Goal: Information Seeking & Learning: Find specific fact

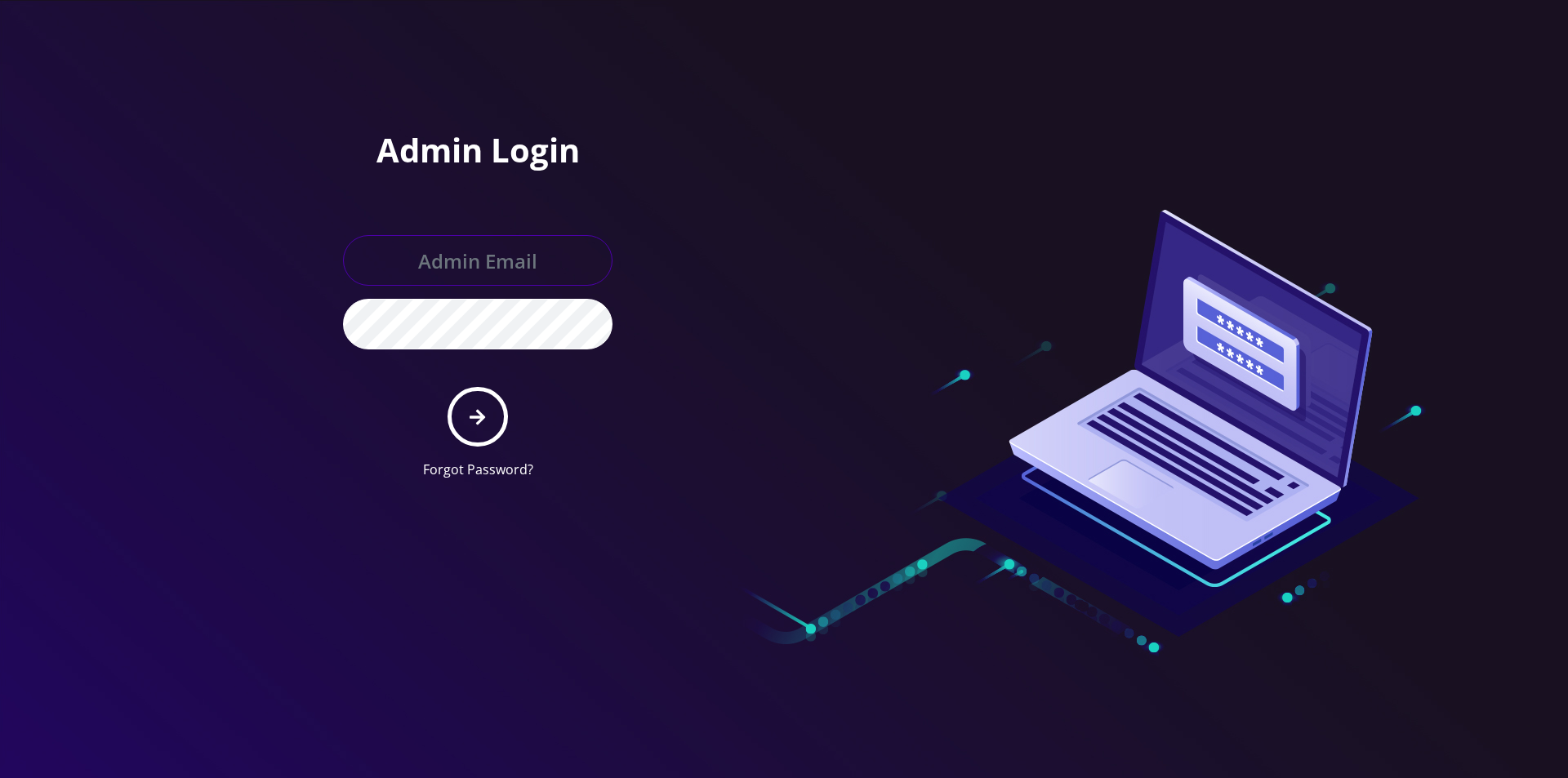
type input "[EMAIL_ADDRESS][DOMAIN_NAME]"
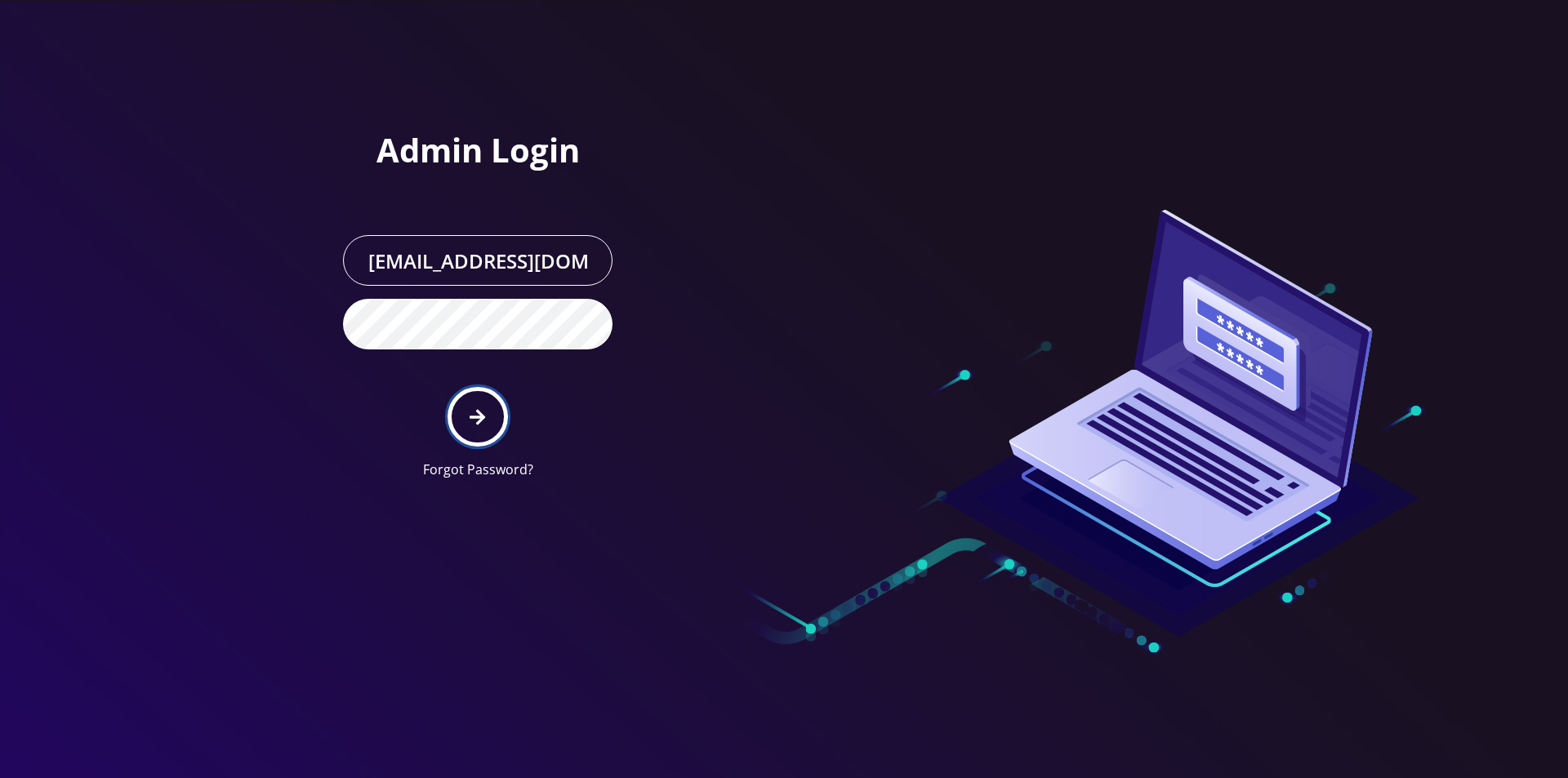
click at [494, 409] on button "submit" at bounding box center [477, 417] width 60 height 60
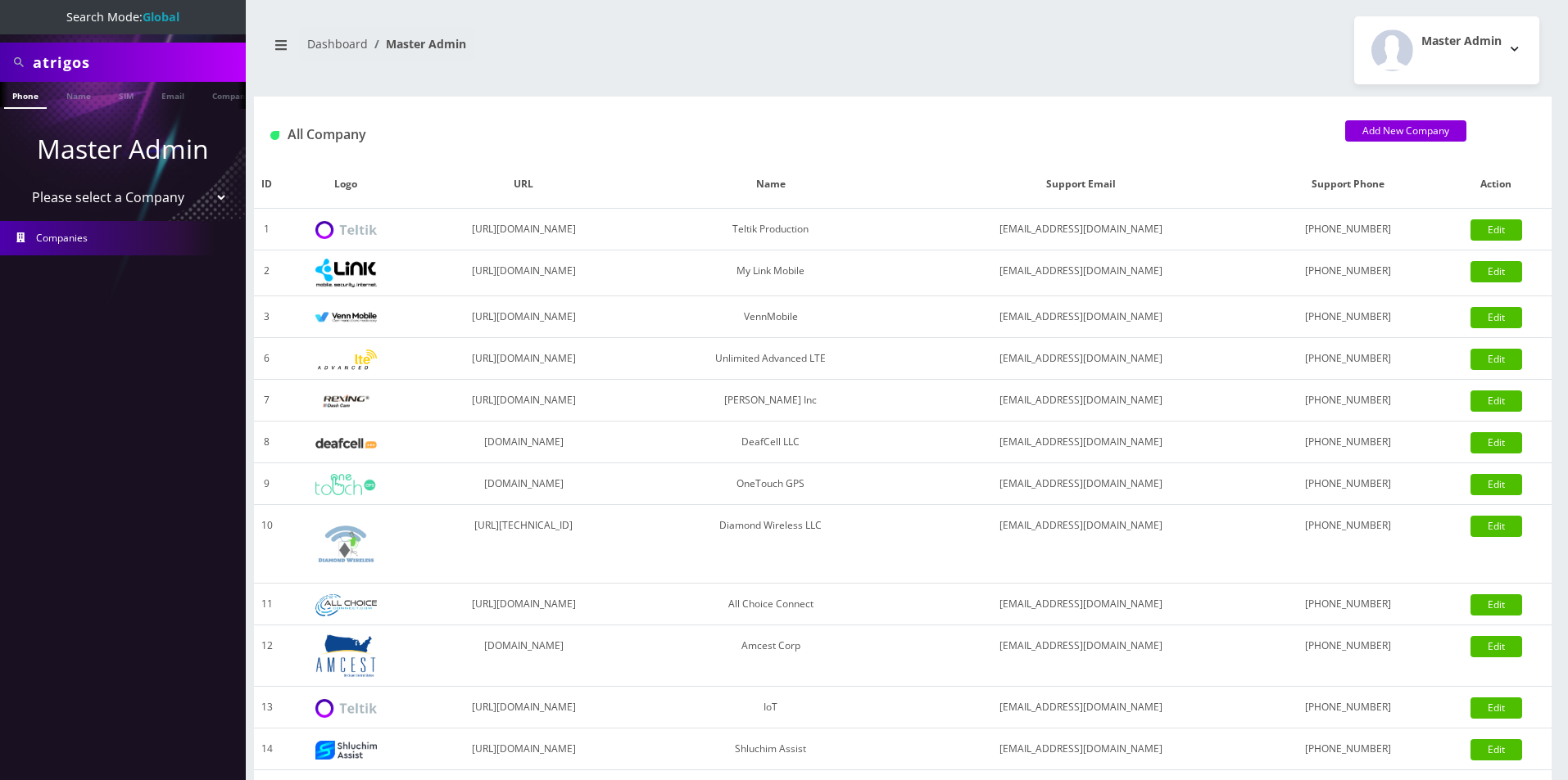
click at [154, 56] on input "atrigos" at bounding box center [137, 62] width 209 height 31
paste input "pullerdanosterhout@textickets.com"
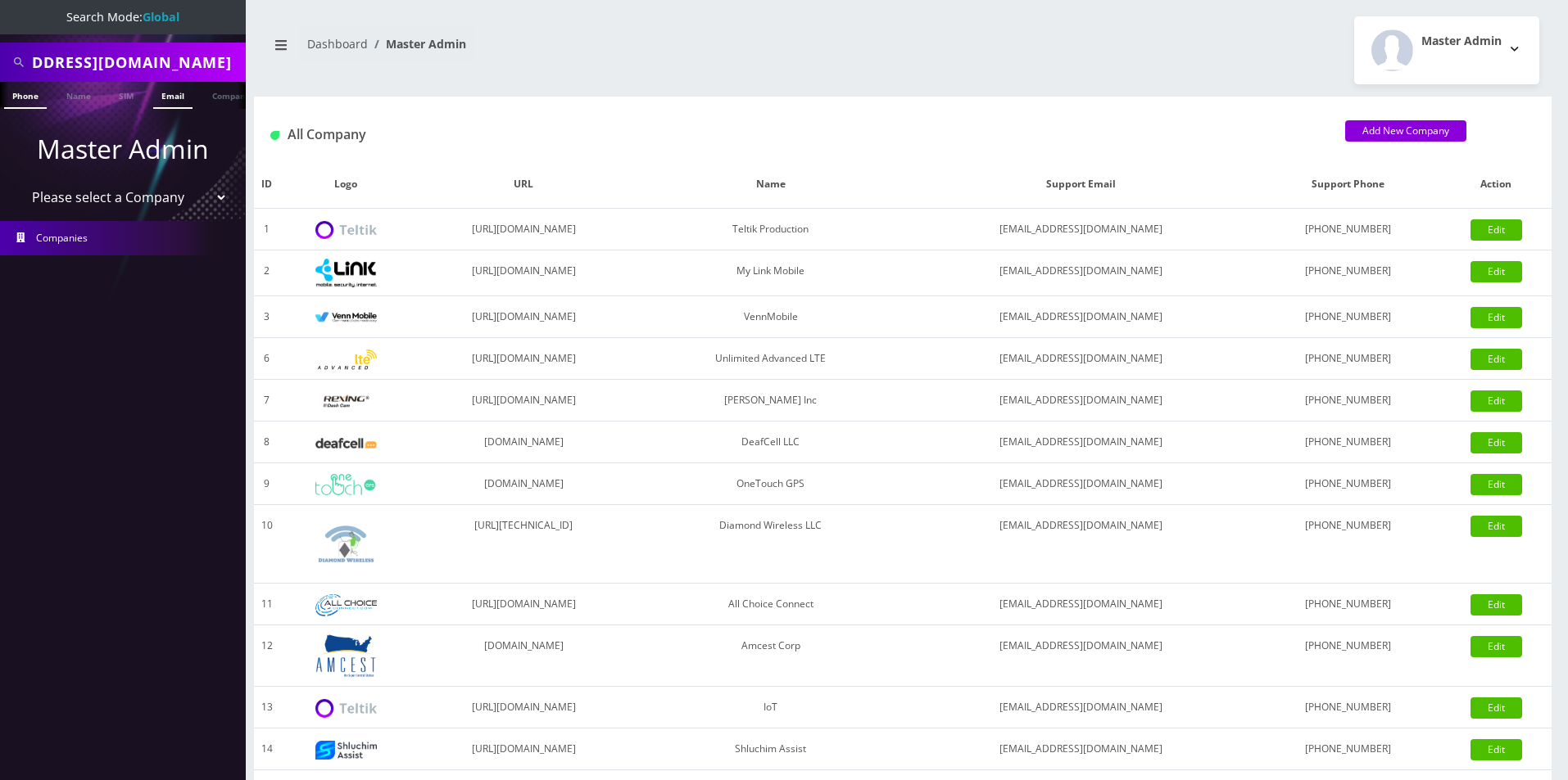
type input "pullerdanosterhout@textickets.com"
click at [166, 93] on link "Email" at bounding box center [173, 95] width 39 height 27
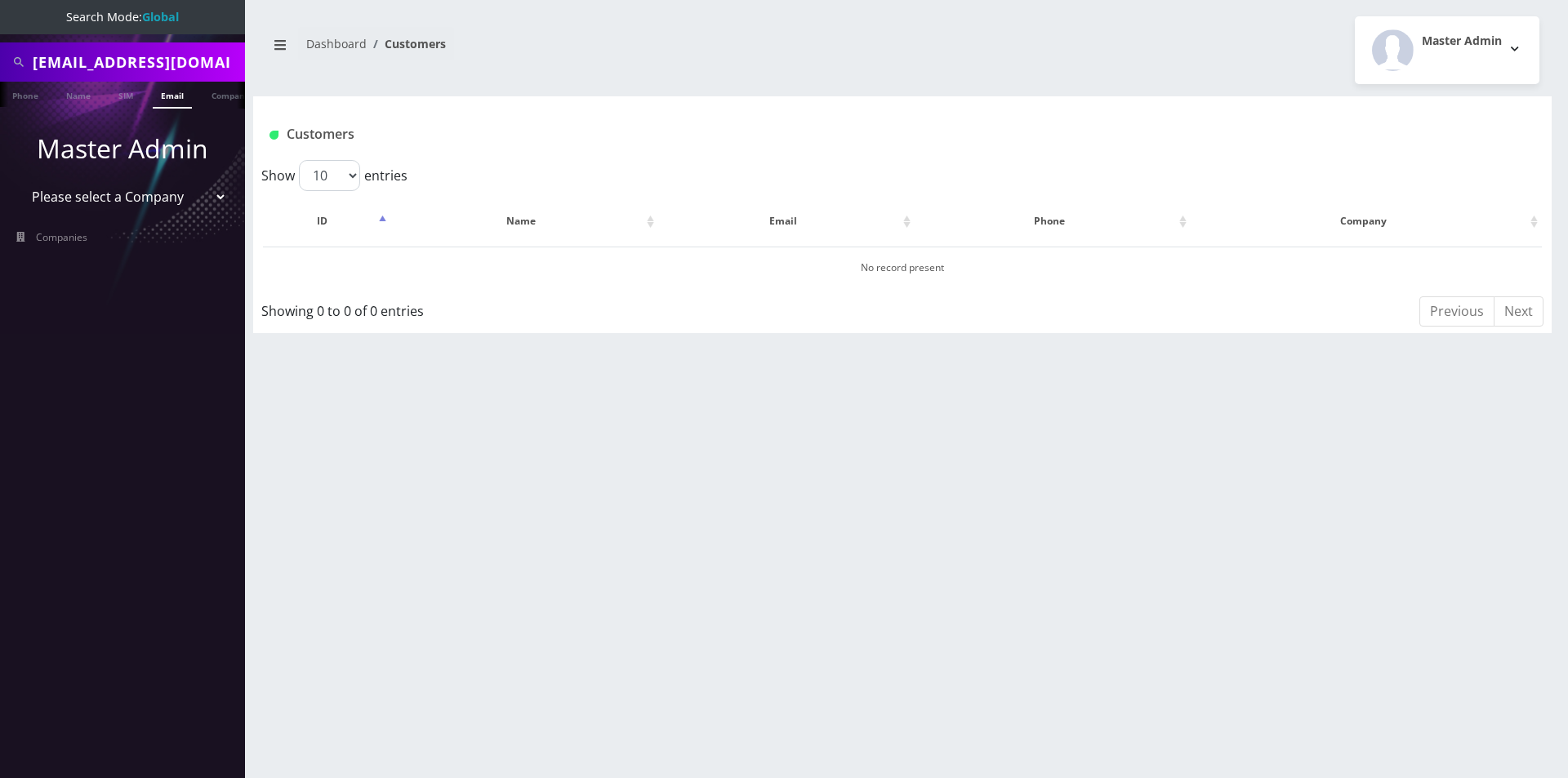
click at [44, 57] on input "pullerdanosterhout@textickets.com" at bounding box center [137, 62] width 208 height 31
drag, startPoint x: 35, startPoint y: 64, endPoint x: -47, endPoint y: 77, distance: 83.0
click at [0, 77] on html "Search Mode: Global pullerdanosterhout@textickets.com Phone Name SIM Email Comp…" at bounding box center [784, 389] width 1568 height 778
click at [163, 45] on div "pullerdanosterhout@textickets.com" at bounding box center [122, 62] width 245 height 39
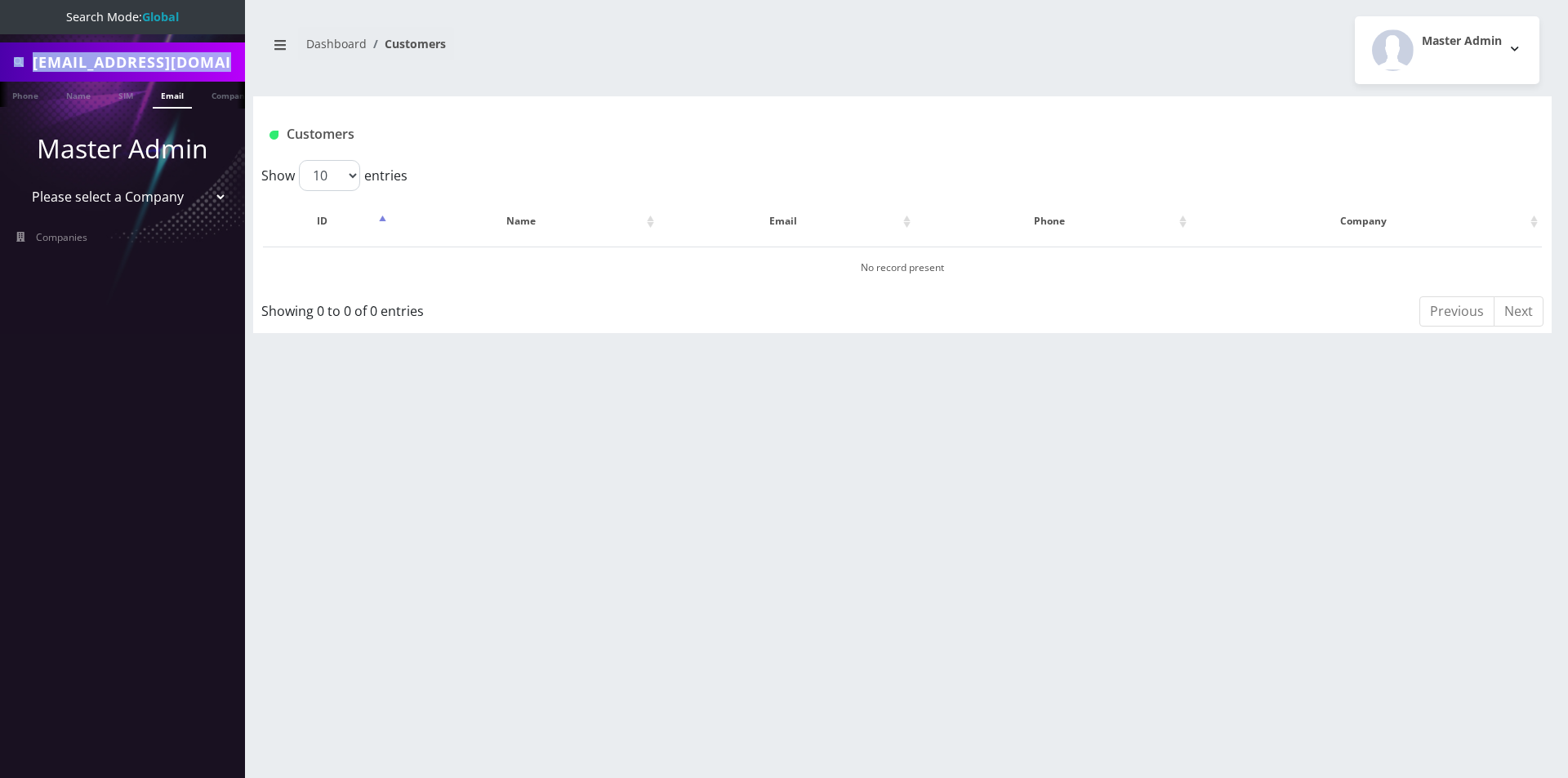
click at [161, 53] on input "pullerdanosterhout@textickets.com" at bounding box center [137, 62] width 208 height 31
paste input "Osterhout"
type input "Osterhout"
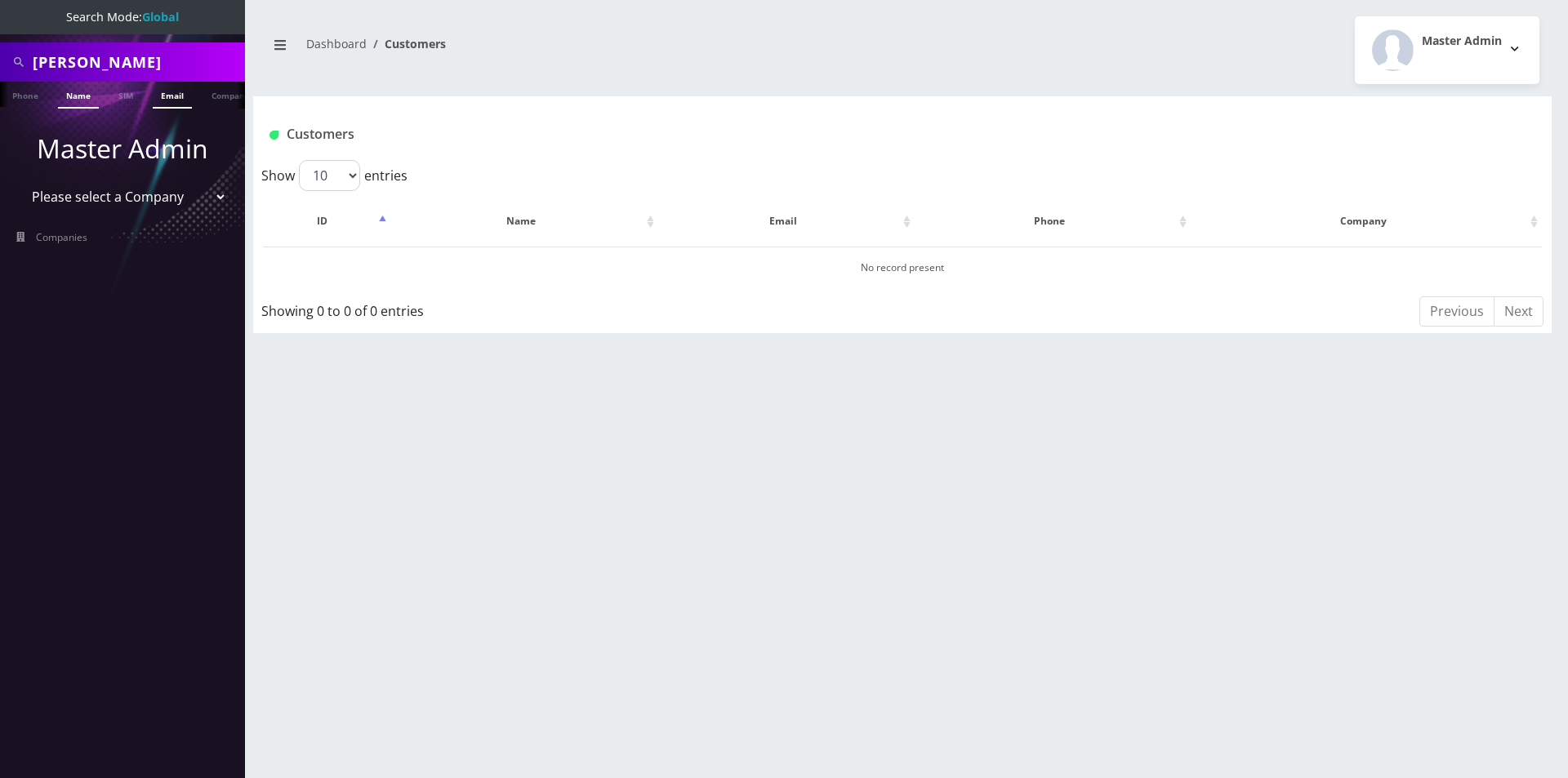
click at [85, 92] on link "Name" at bounding box center [79, 95] width 41 height 27
click at [525, 391] on div "[PERSON_NAME] Phone Name SIM Email Company Customer Dashboard Customers Master …" at bounding box center [902, 389] width 1331 height 778
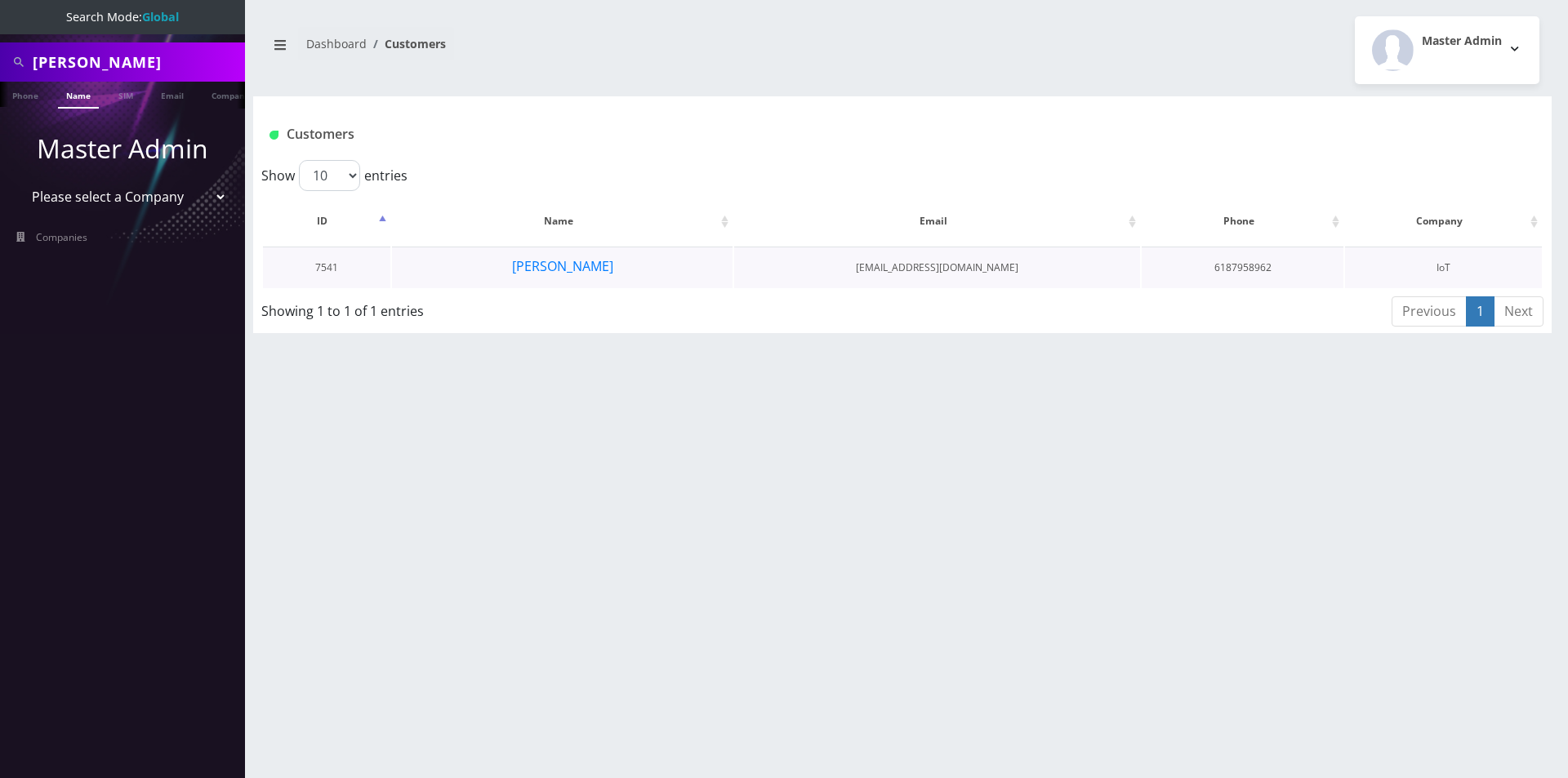
click at [926, 259] on td "dosterhout4290@gmail.com" at bounding box center [938, 267] width 406 height 42
copy tr "dosterhout4290@gmail.com"
click at [138, 61] on input "Osterhout" at bounding box center [137, 62] width 208 height 31
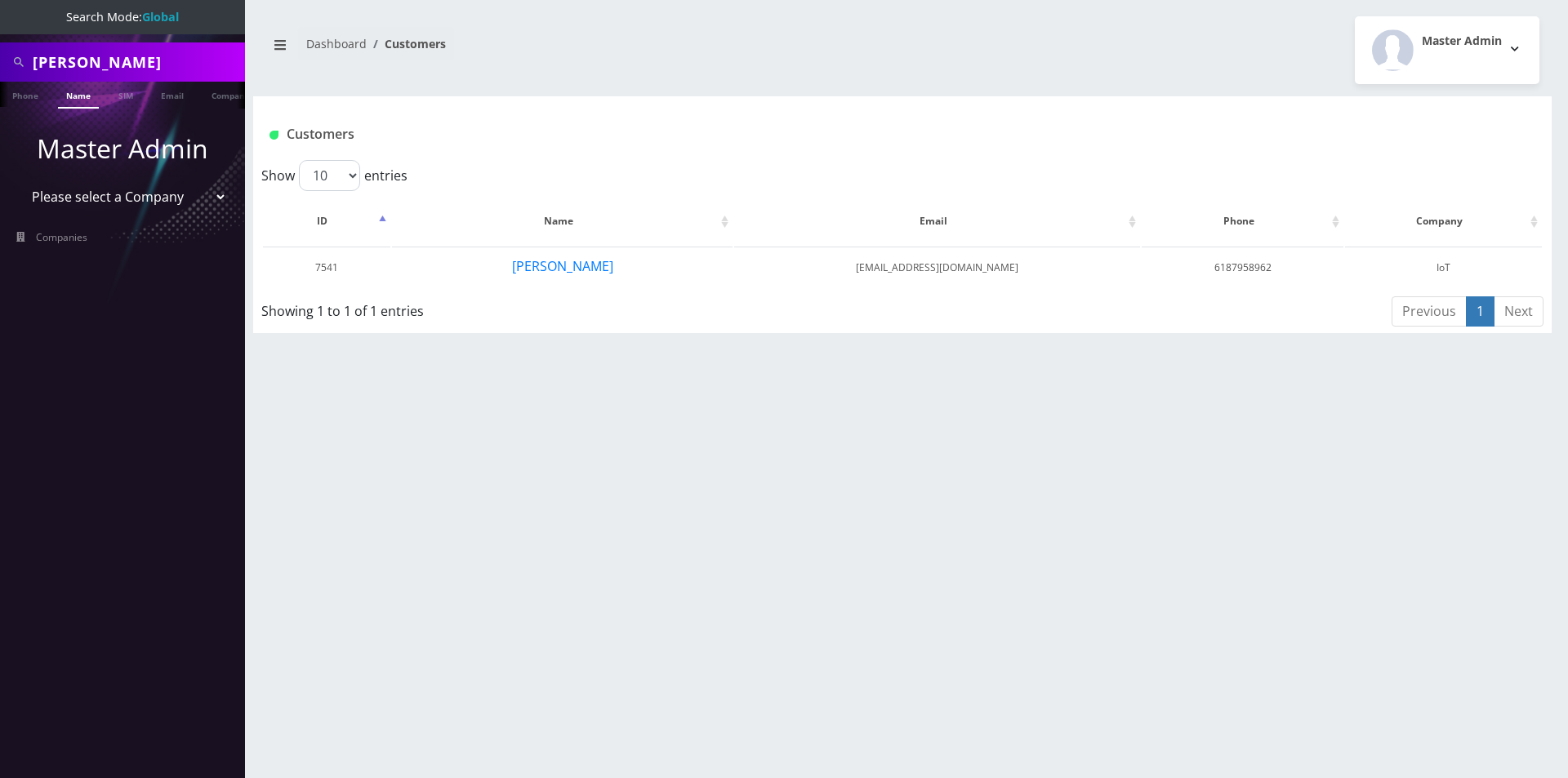
click at [139, 61] on input "Osterhout" at bounding box center [137, 62] width 208 height 31
paste input "8064"
type input "8064"
click at [215, 97] on link "Customer" at bounding box center [212, 95] width 56 height 27
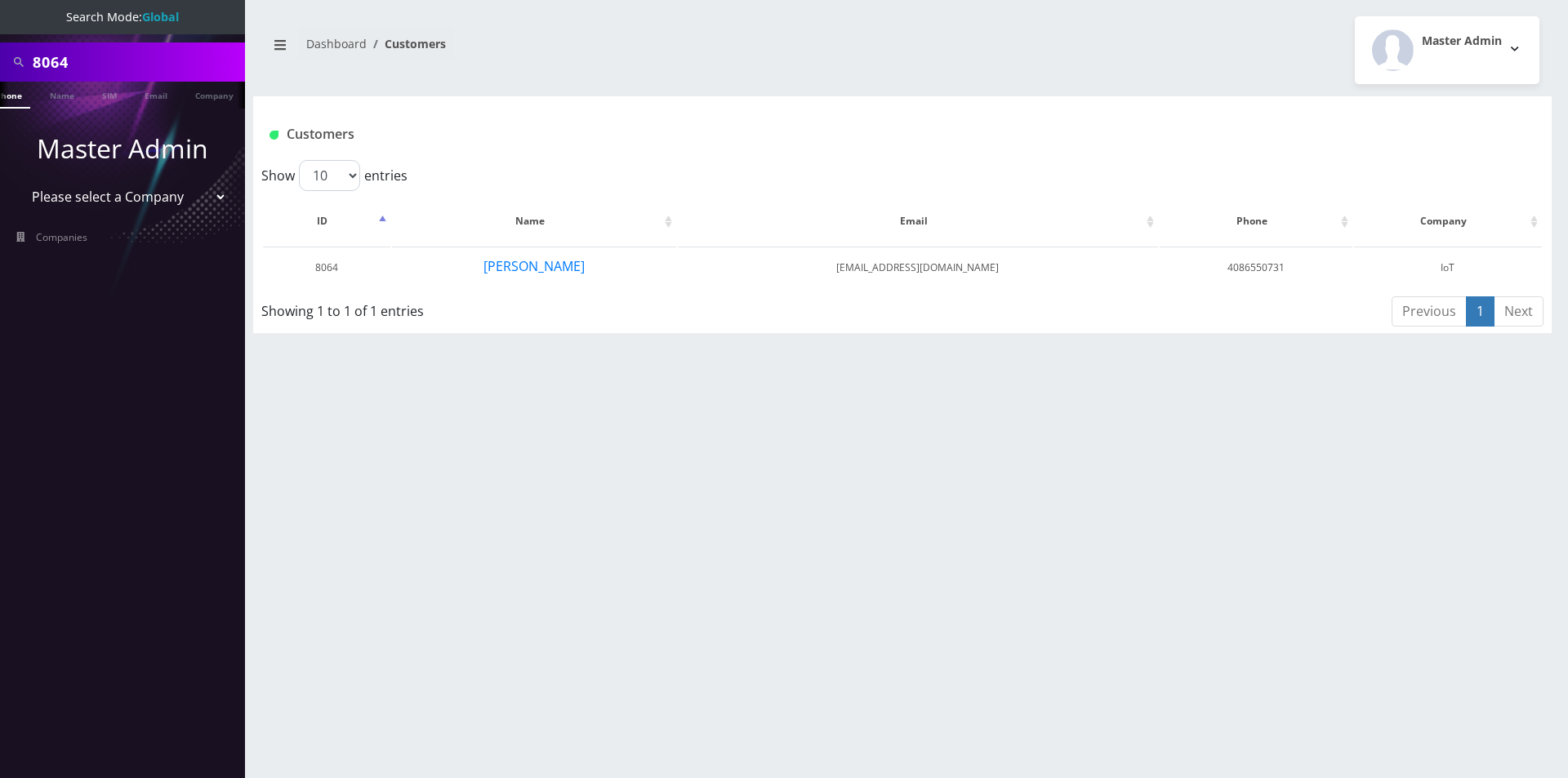
scroll to position [0, 25]
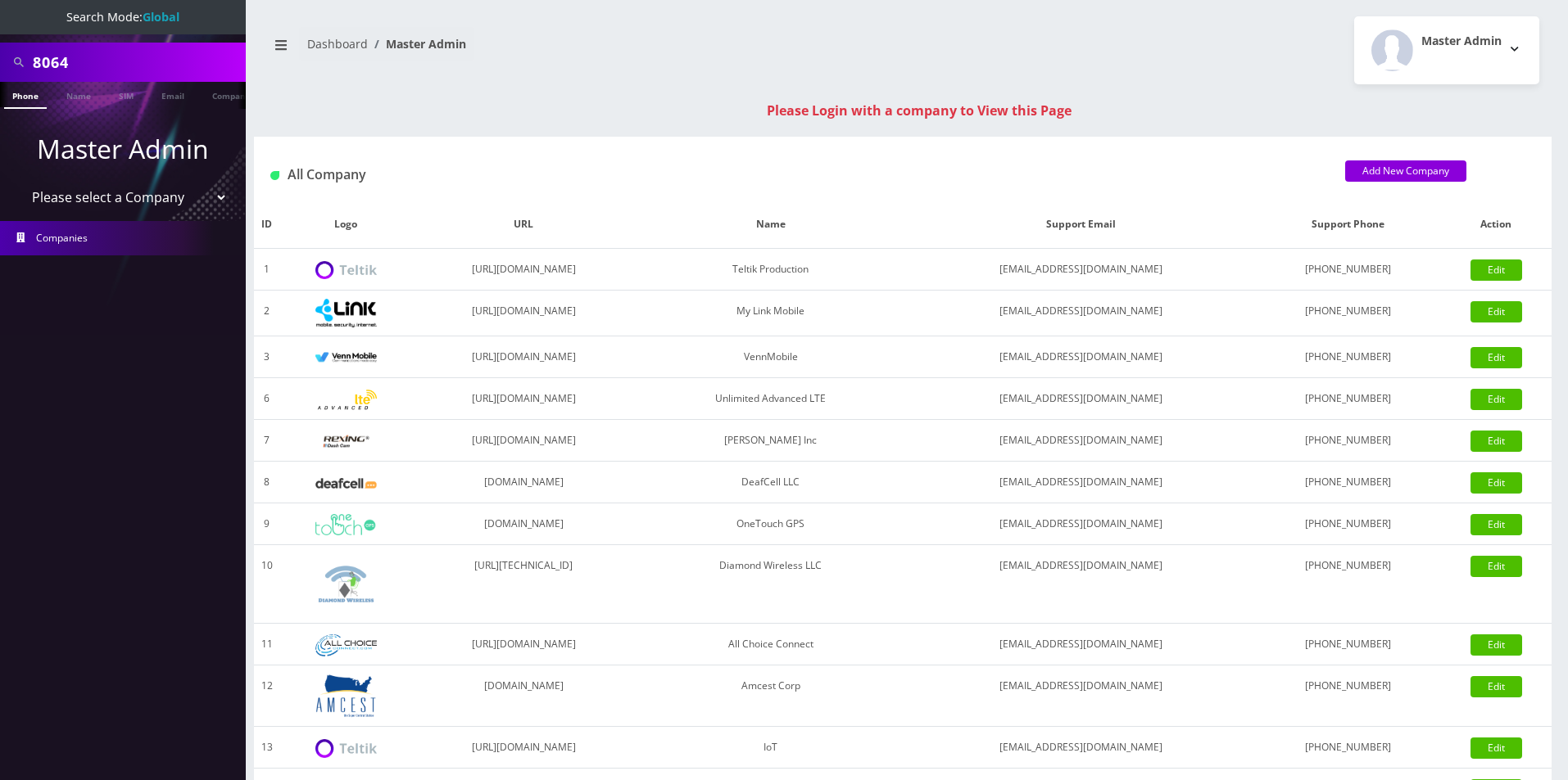
click at [145, 71] on input "8064" at bounding box center [137, 62] width 209 height 31
paste input "[EMAIL_ADDRESS][DOMAIN_NAME]"
type input "[EMAIL_ADDRESS][DOMAIN_NAME]"
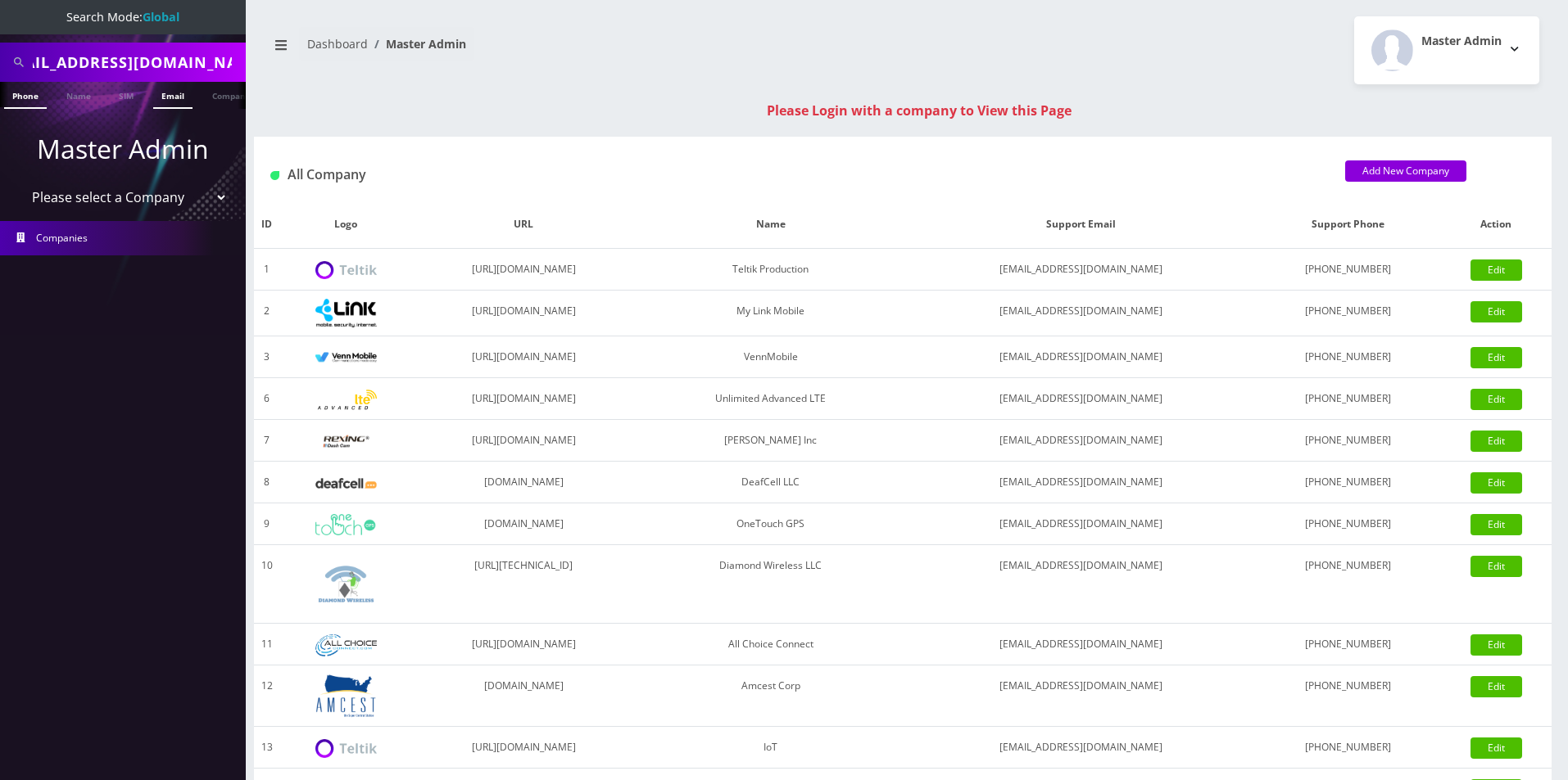
scroll to position [0, 0]
click at [170, 100] on link "Email" at bounding box center [173, 95] width 39 height 27
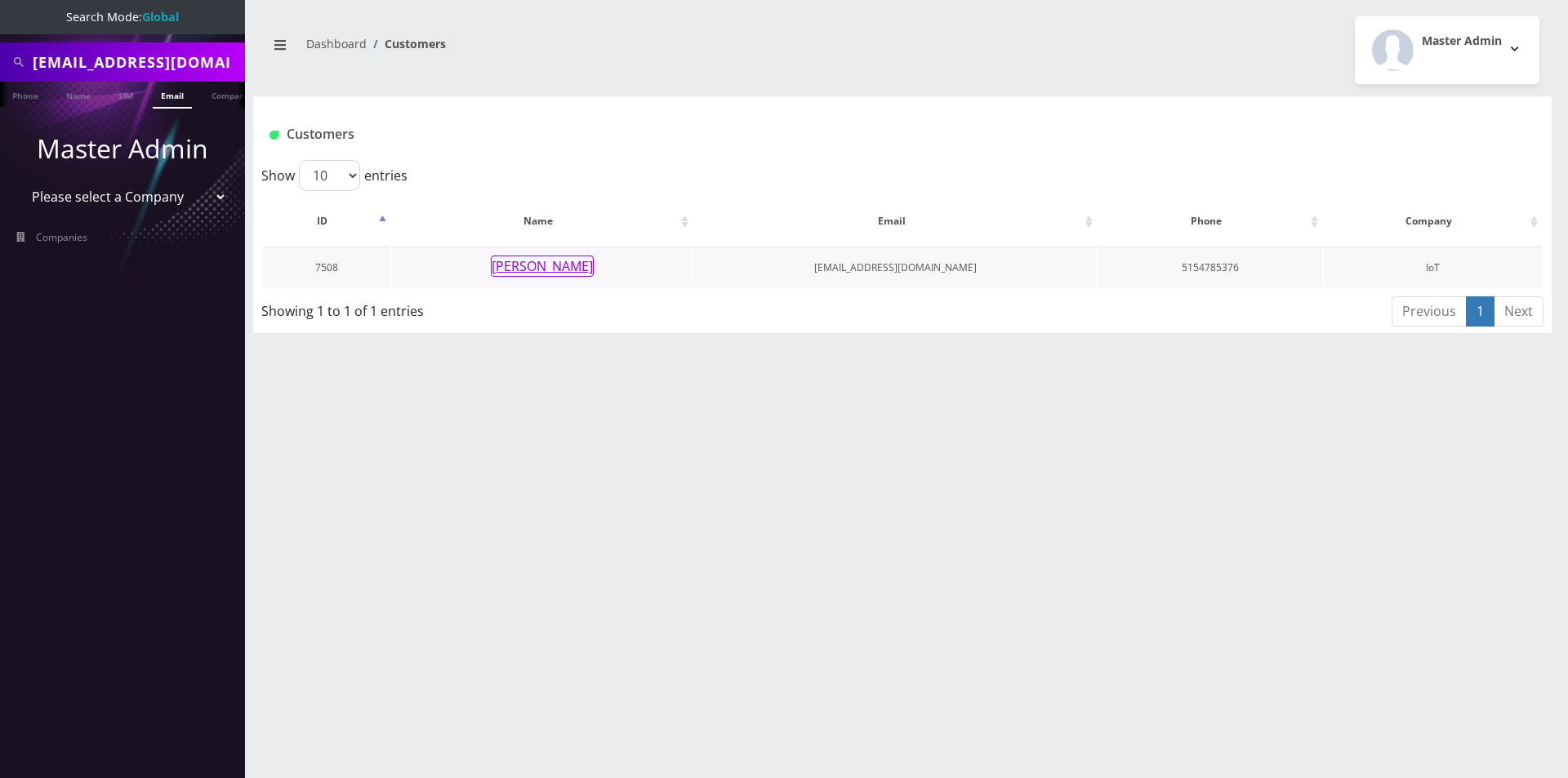
click at [566, 264] on button "[PERSON_NAME]" at bounding box center [542, 266] width 103 height 21
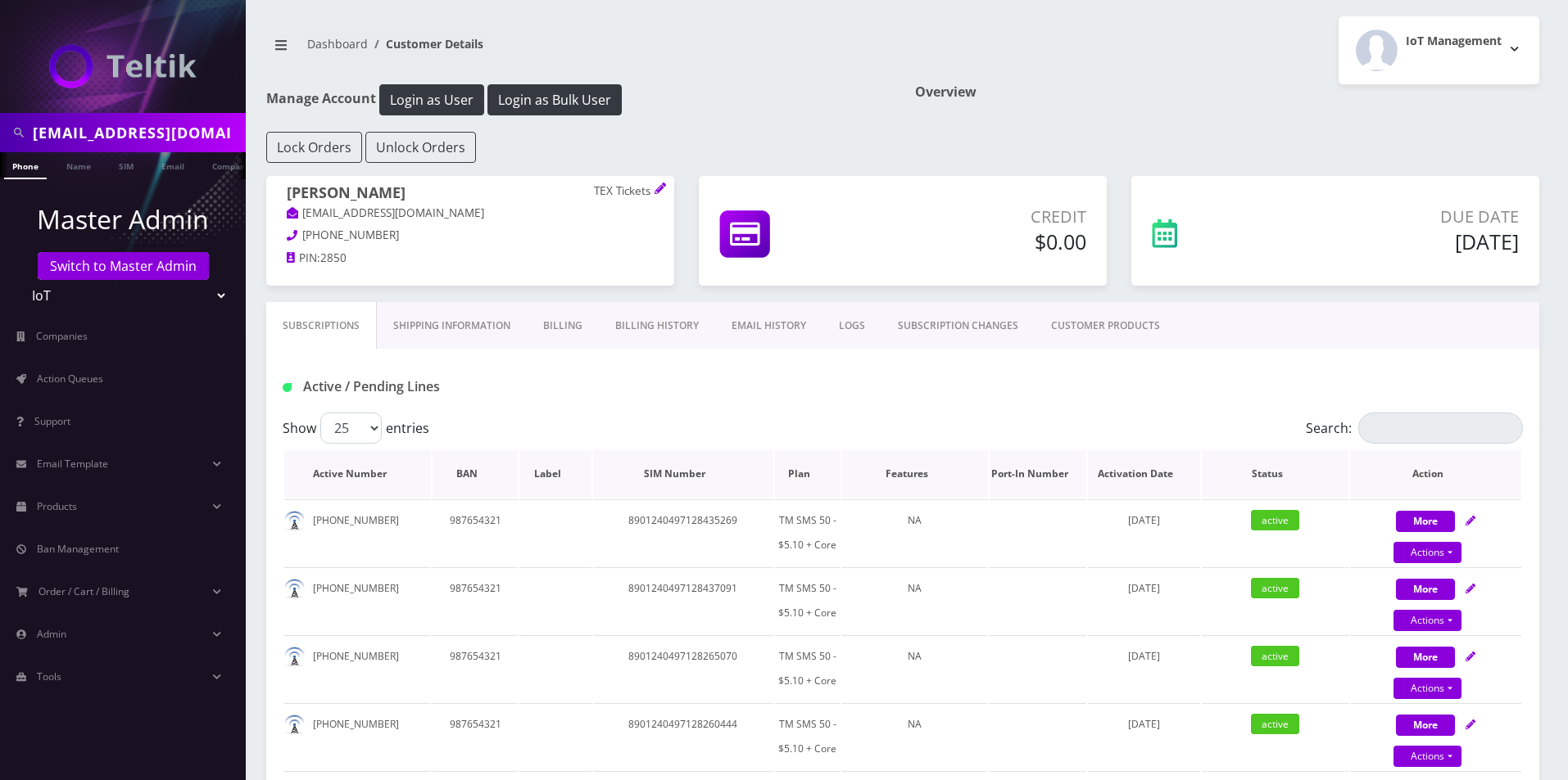
click at [787, 475] on th "Plan" at bounding box center [807, 475] width 65 height 48
click at [662, 310] on link "Billing History" at bounding box center [657, 326] width 117 height 48
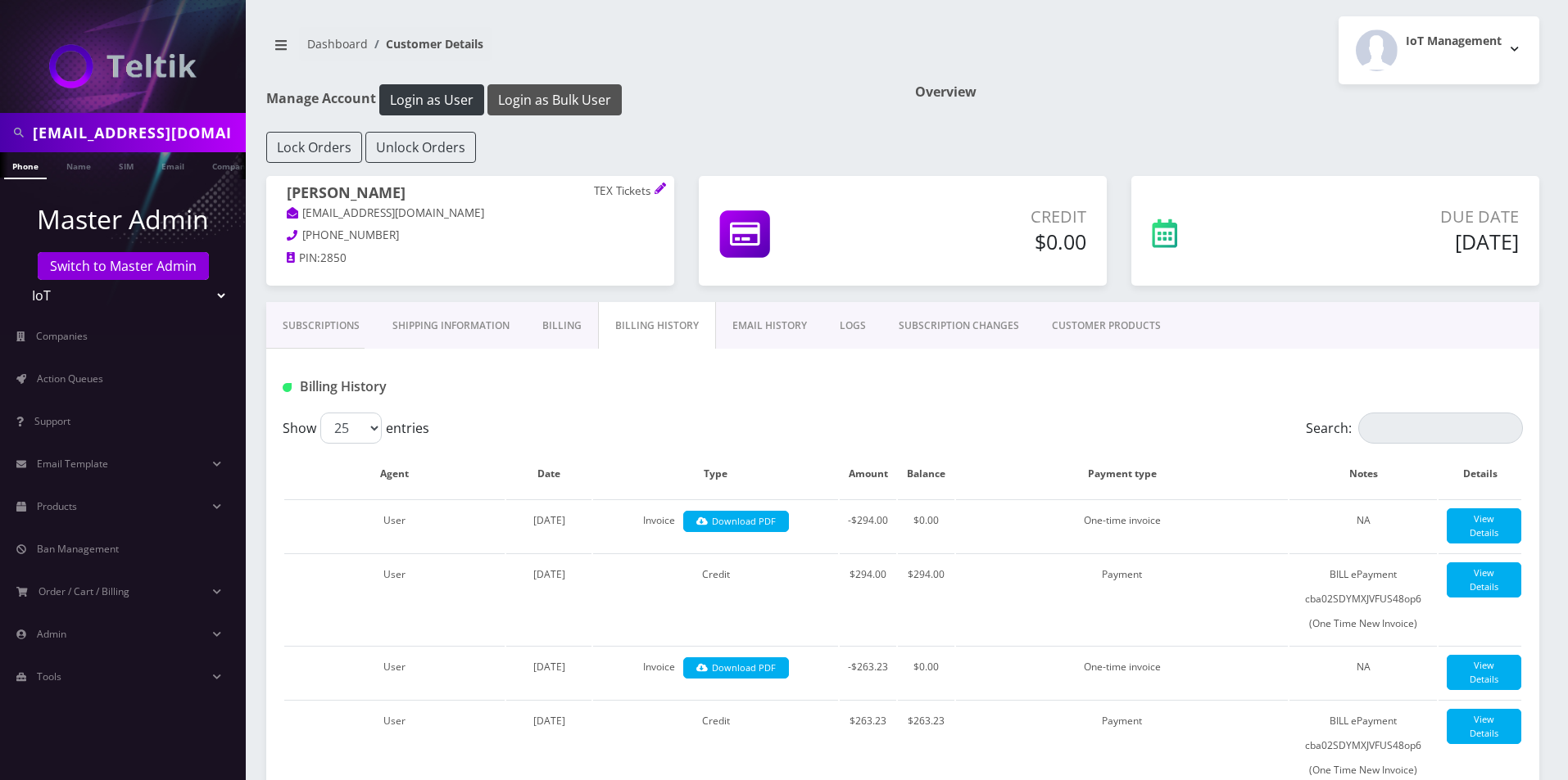
click at [601, 115] on button "Login as Bulk User" at bounding box center [554, 100] width 135 height 31
click at [297, 325] on link "Subscriptions" at bounding box center [321, 326] width 110 height 48
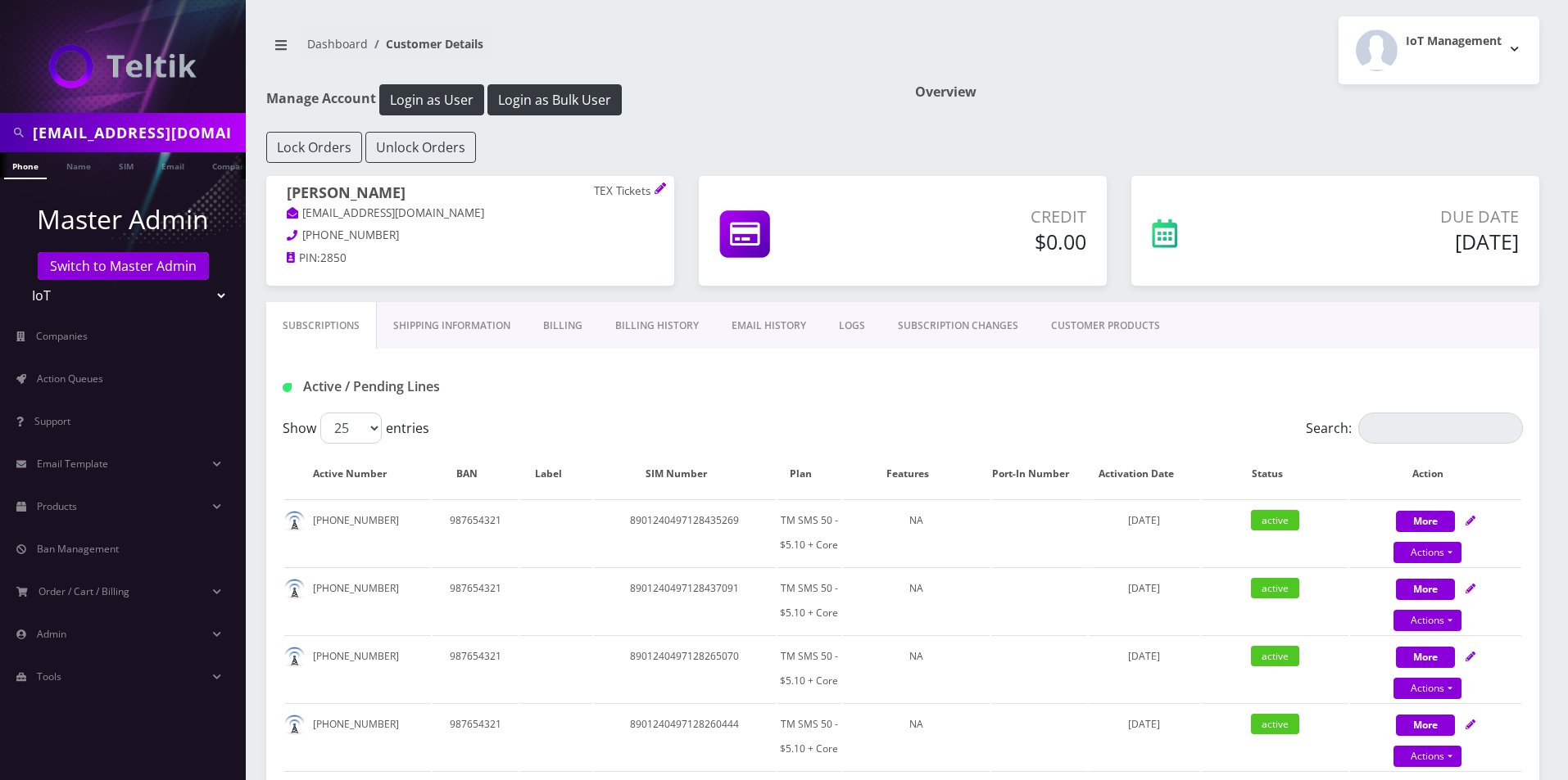
click at [142, 136] on input "jasonwelsch@icloud.com" at bounding box center [137, 133] width 209 height 31
paste input "5159938683"
type input "5159938683"
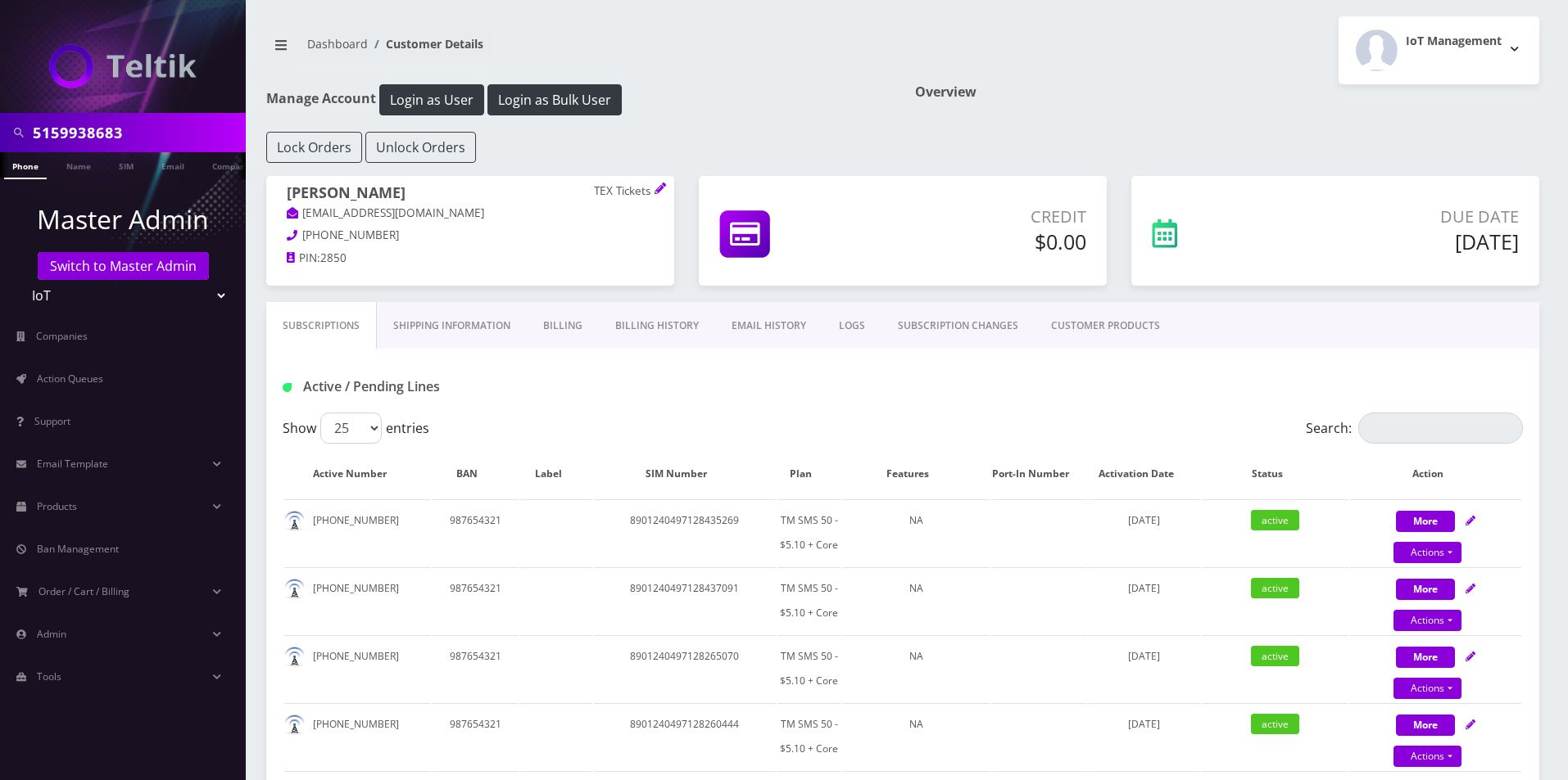
click at [27, 175] on link "Phone" at bounding box center [25, 166] width 43 height 27
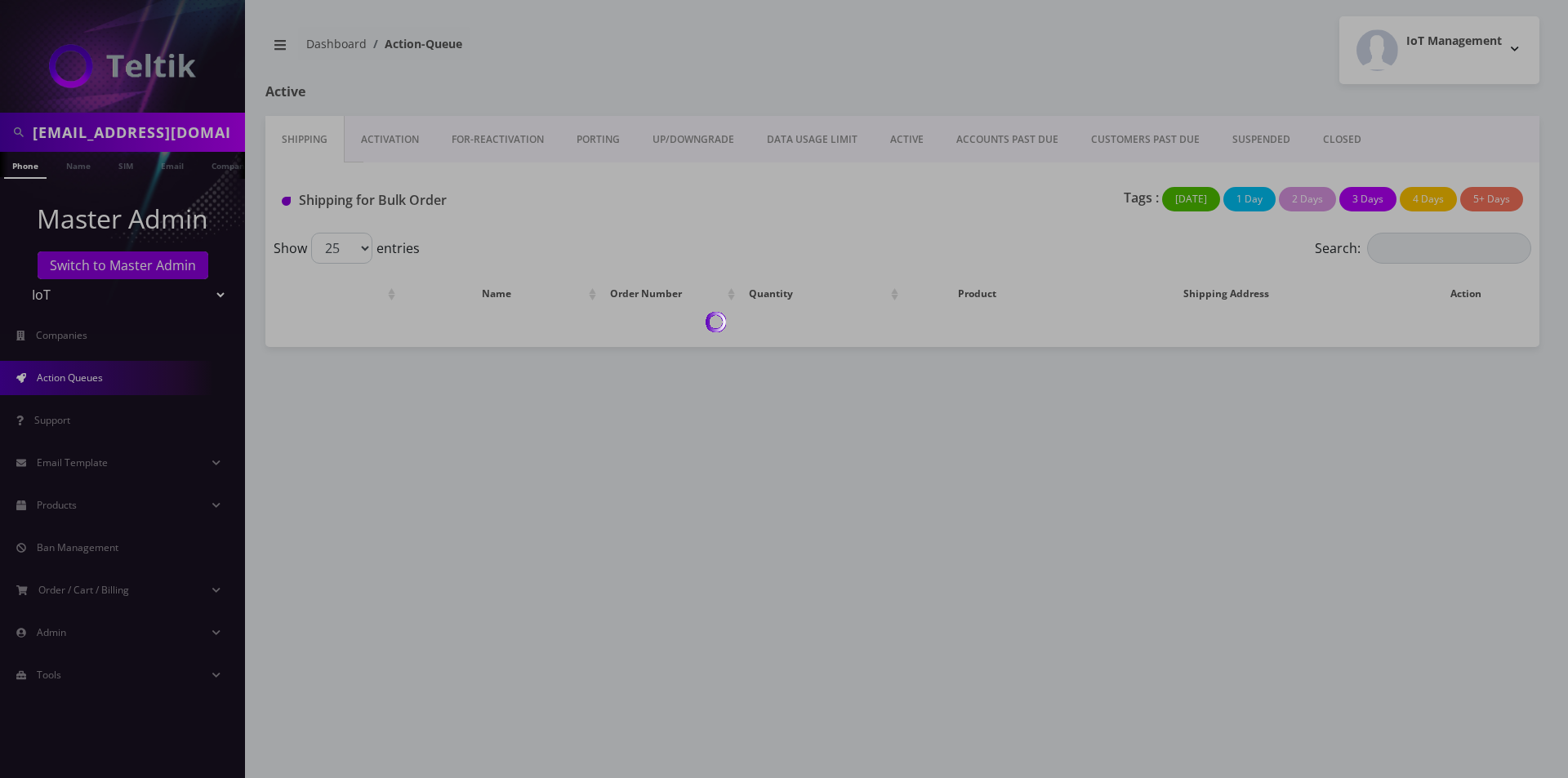
click at [386, 133] on div at bounding box center [784, 389] width 1568 height 778
click at [386, 133] on div at bounding box center [784, 389] width 1568 height 778
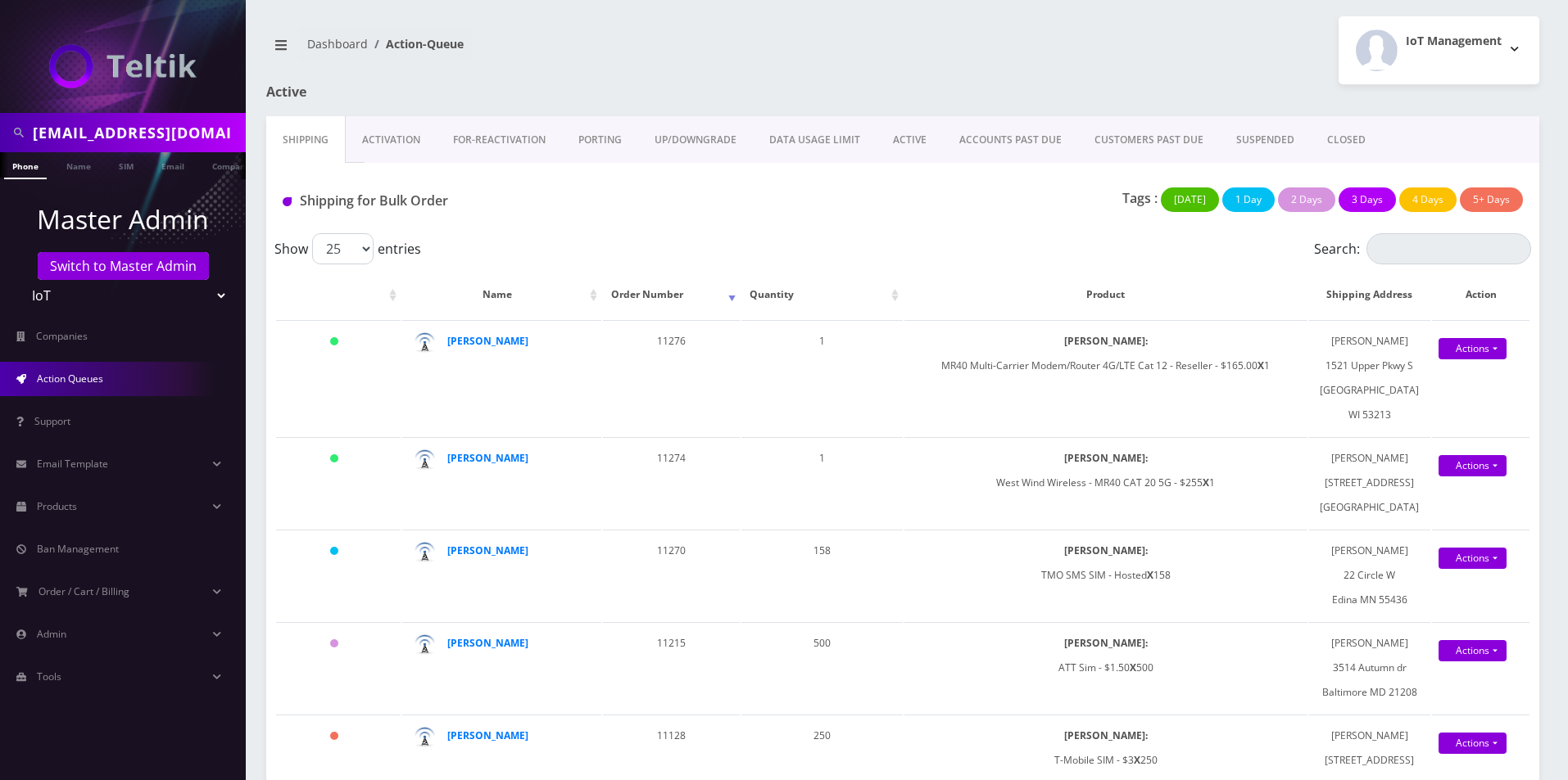
click at [384, 137] on link "Activation" at bounding box center [391, 140] width 91 height 48
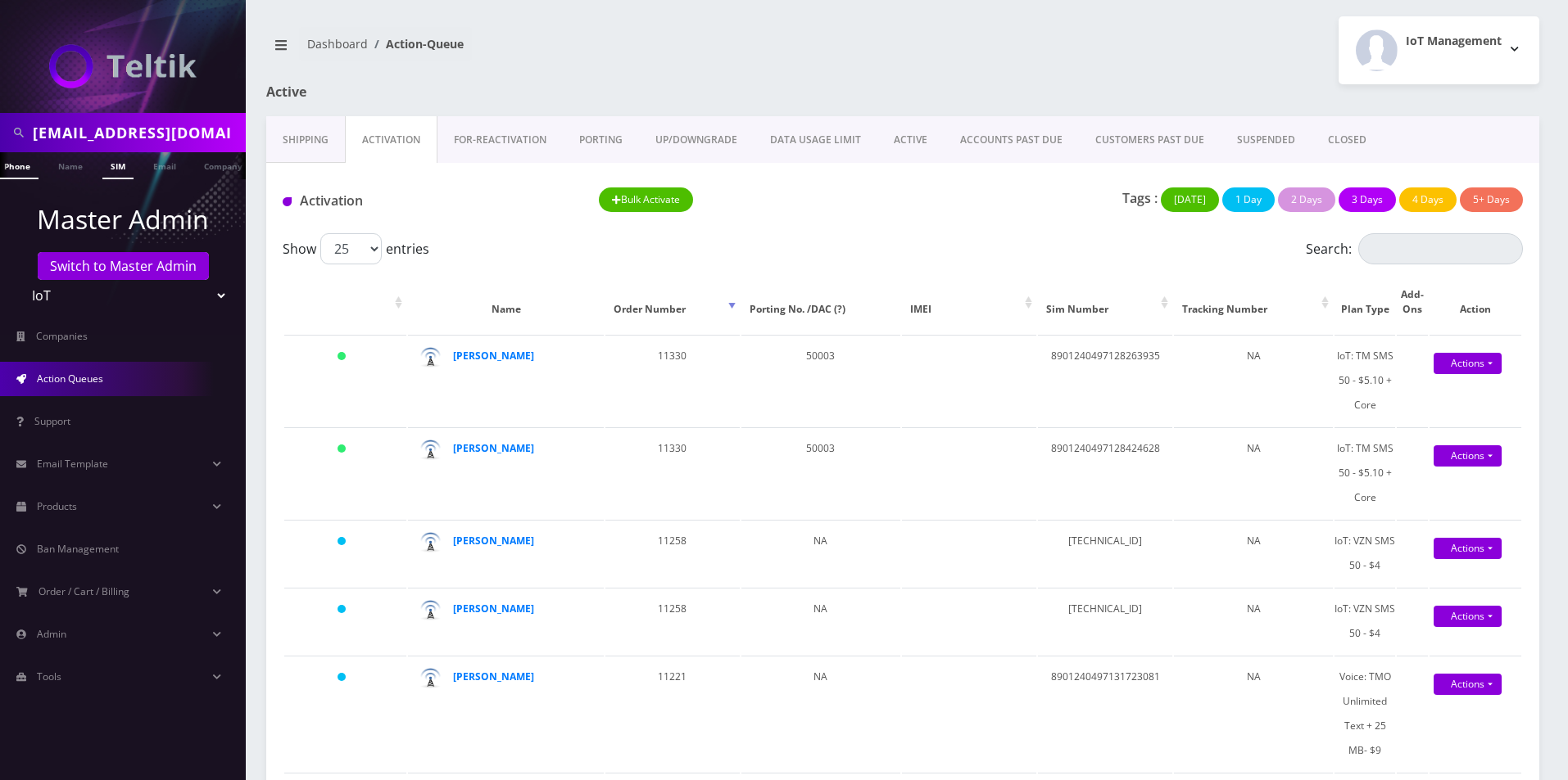
scroll to position [0, 8]
click at [1127, 535] on td "[TECHNICAL_ID]" at bounding box center [1106, 553] width 135 height 67
copy td "[TECHNICAL_ID]"
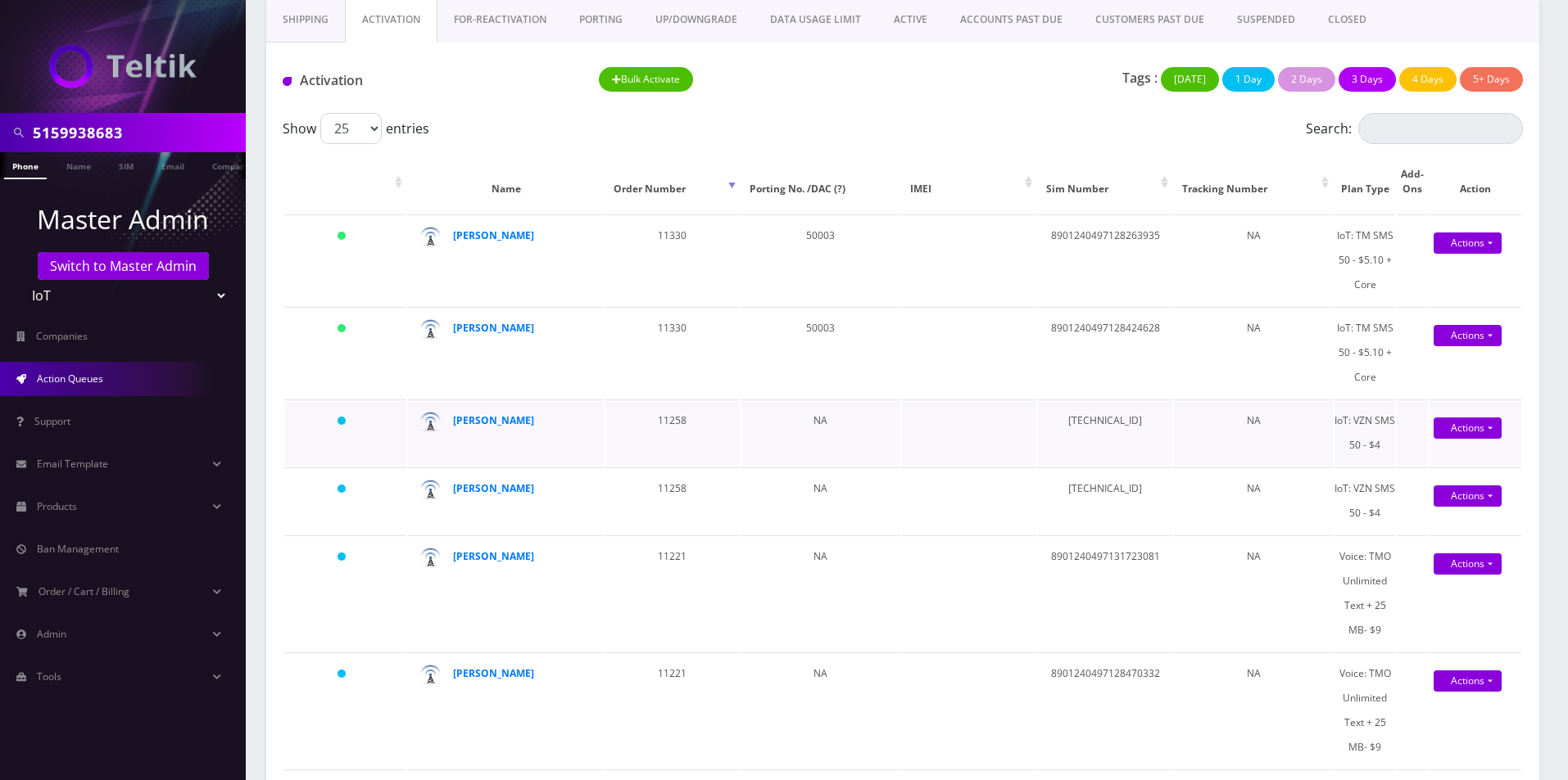
scroll to position [163, 0]
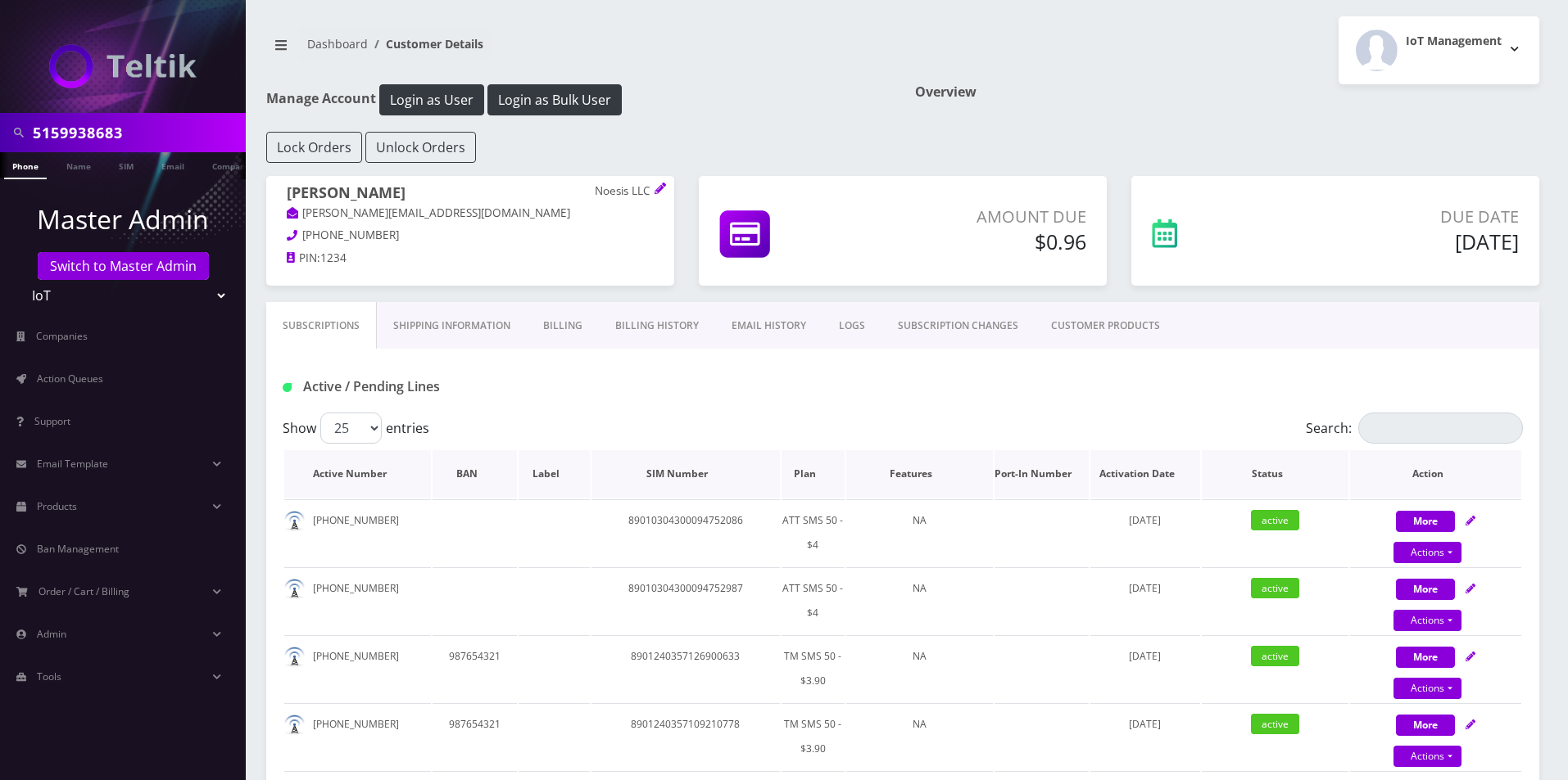
click at [1148, 479] on th "Activation Date" at bounding box center [1145, 475] width 110 height 48
click at [1148, 479] on th "Activation Date" at bounding box center [1144, 475] width 111 height 48
click at [691, 532] on td "89010304300094752086" at bounding box center [685, 532] width 188 height 67
copy td "89010304300094752086"
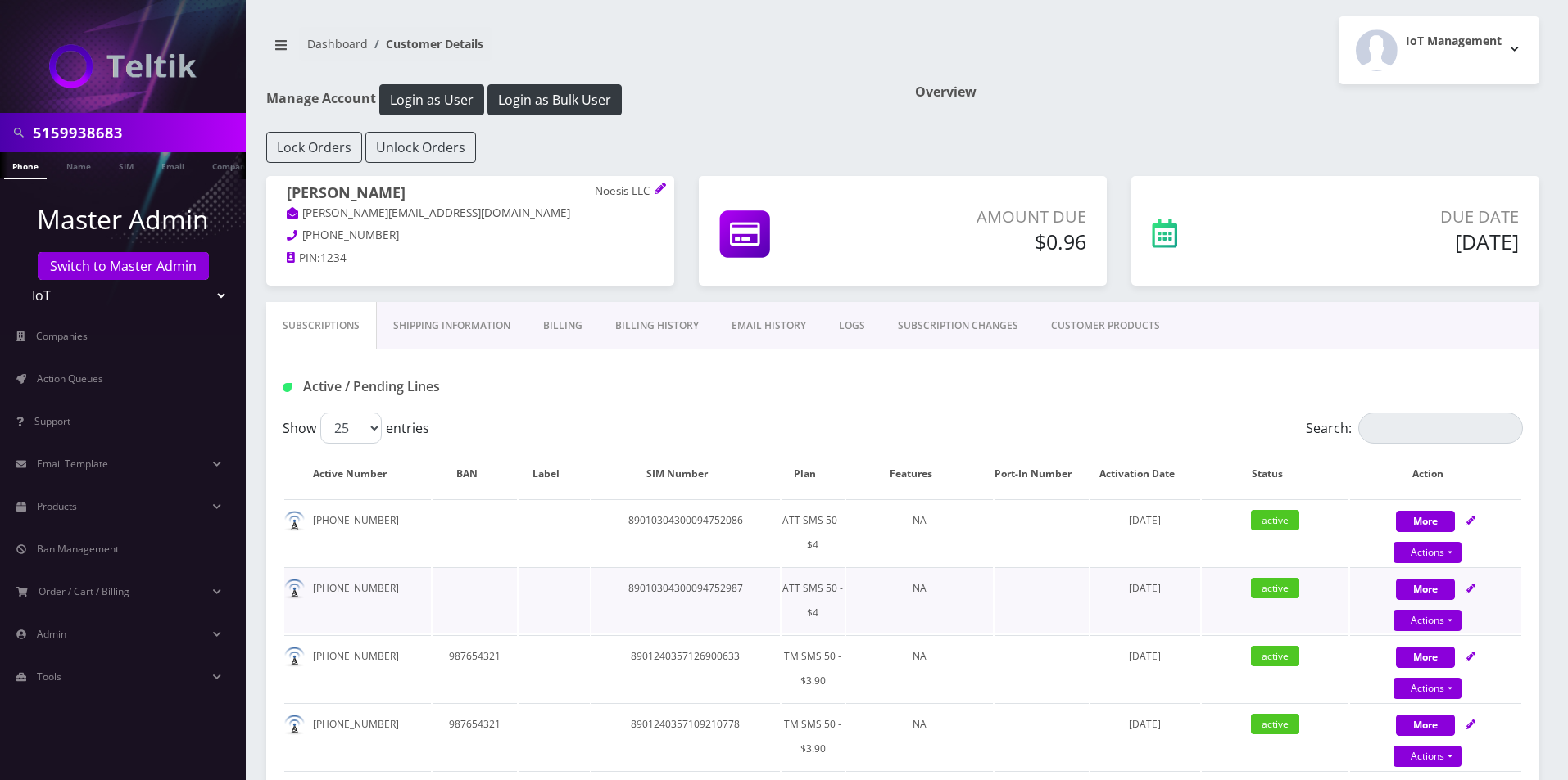
click at [718, 599] on td "89010304300094752987" at bounding box center [685, 600] width 188 height 67
copy td "89010304300094752987"
click at [76, 391] on link "Action Queues" at bounding box center [122, 379] width 246 height 34
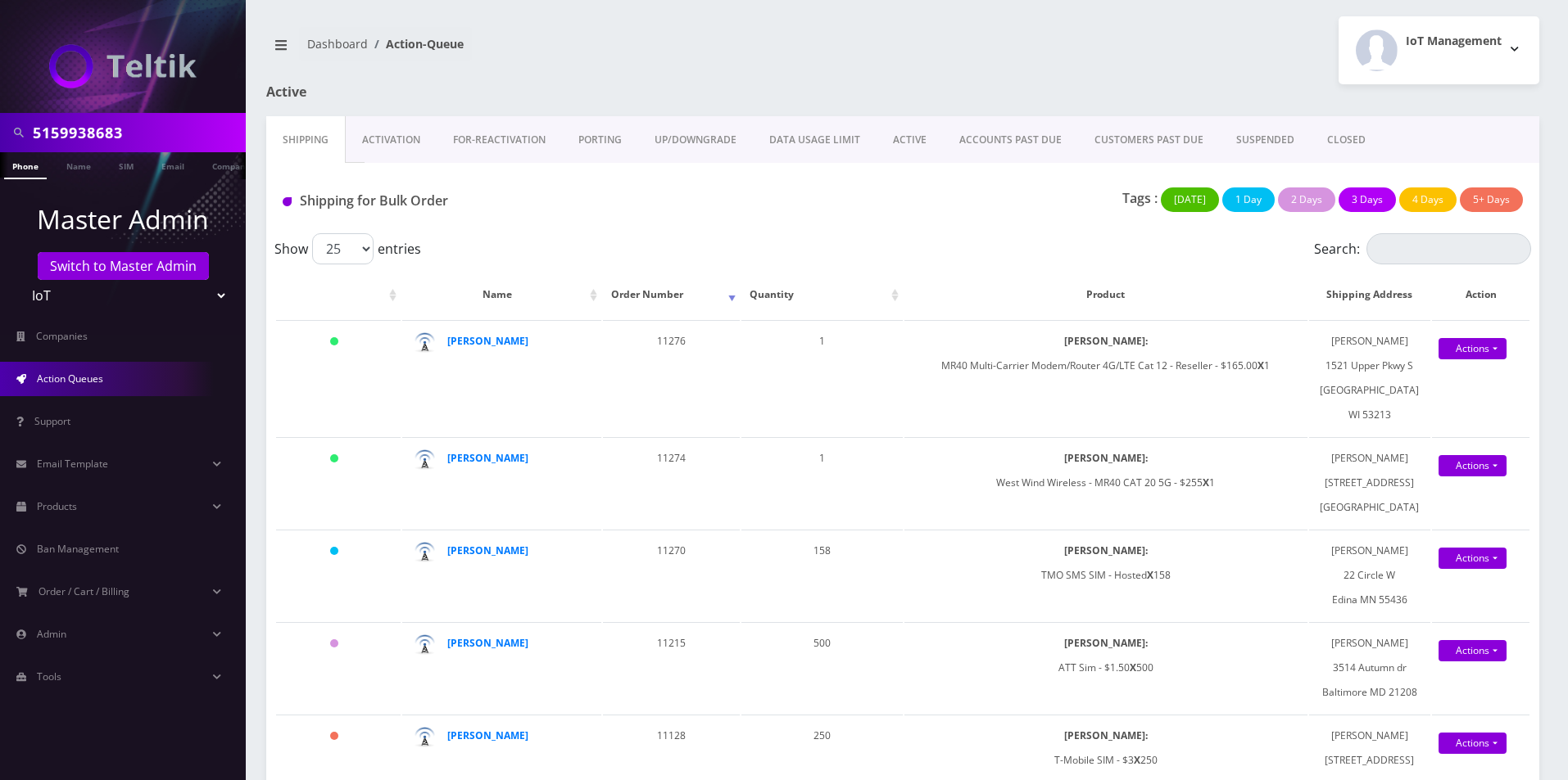
drag, startPoint x: 397, startPoint y: 116, endPoint x: 397, endPoint y: 133, distance: 17.0
click at [397, 116] on div "Active" at bounding box center [470, 100] width 433 height 32
click at [397, 136] on link "Activation" at bounding box center [391, 140] width 91 height 48
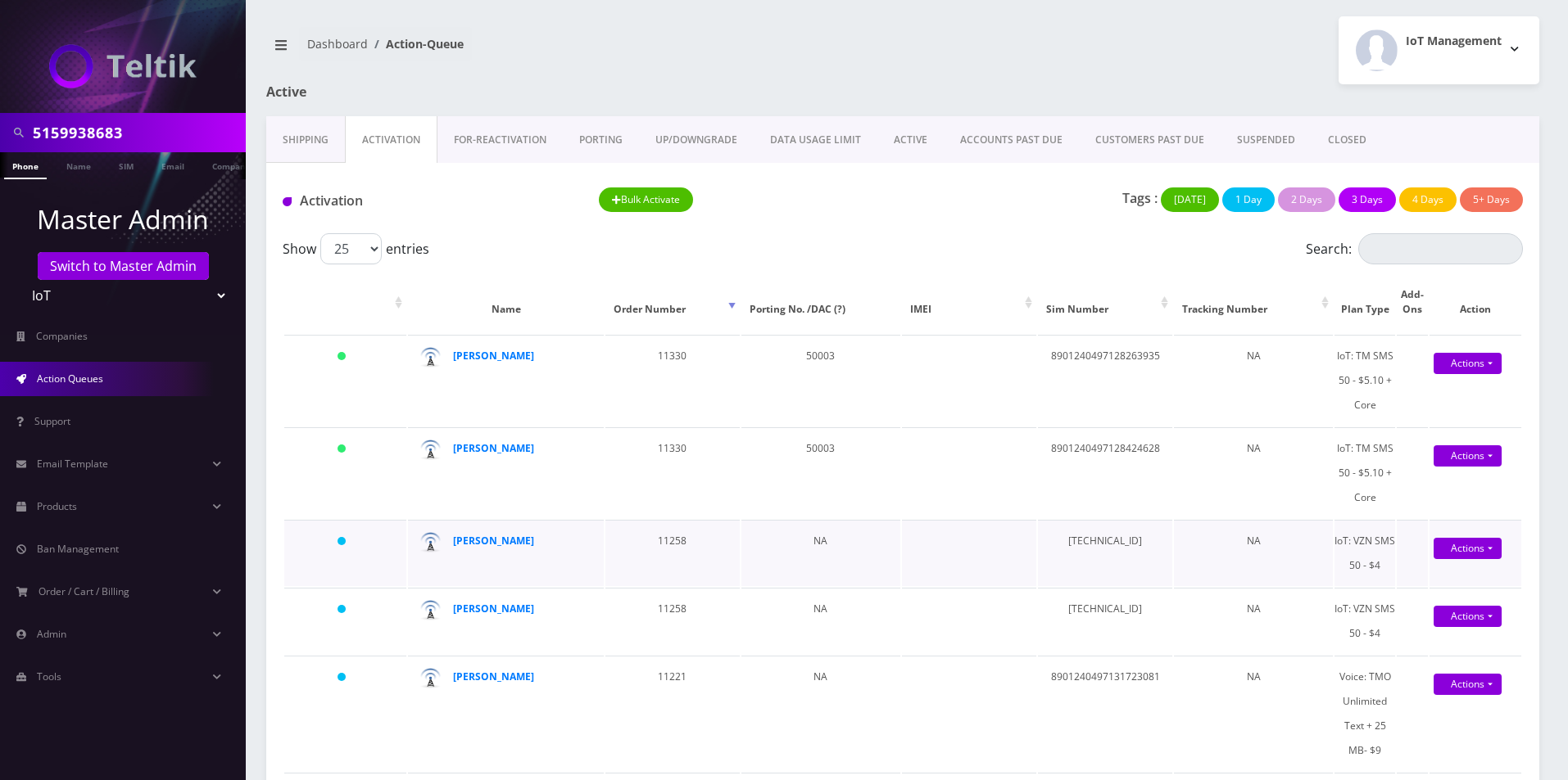
click at [1097, 532] on td "89148000008627958519" at bounding box center [1106, 553] width 135 height 67
copy td "89148000008627958519"
click at [1078, 606] on td "89148000008627959186" at bounding box center [1106, 621] width 135 height 67
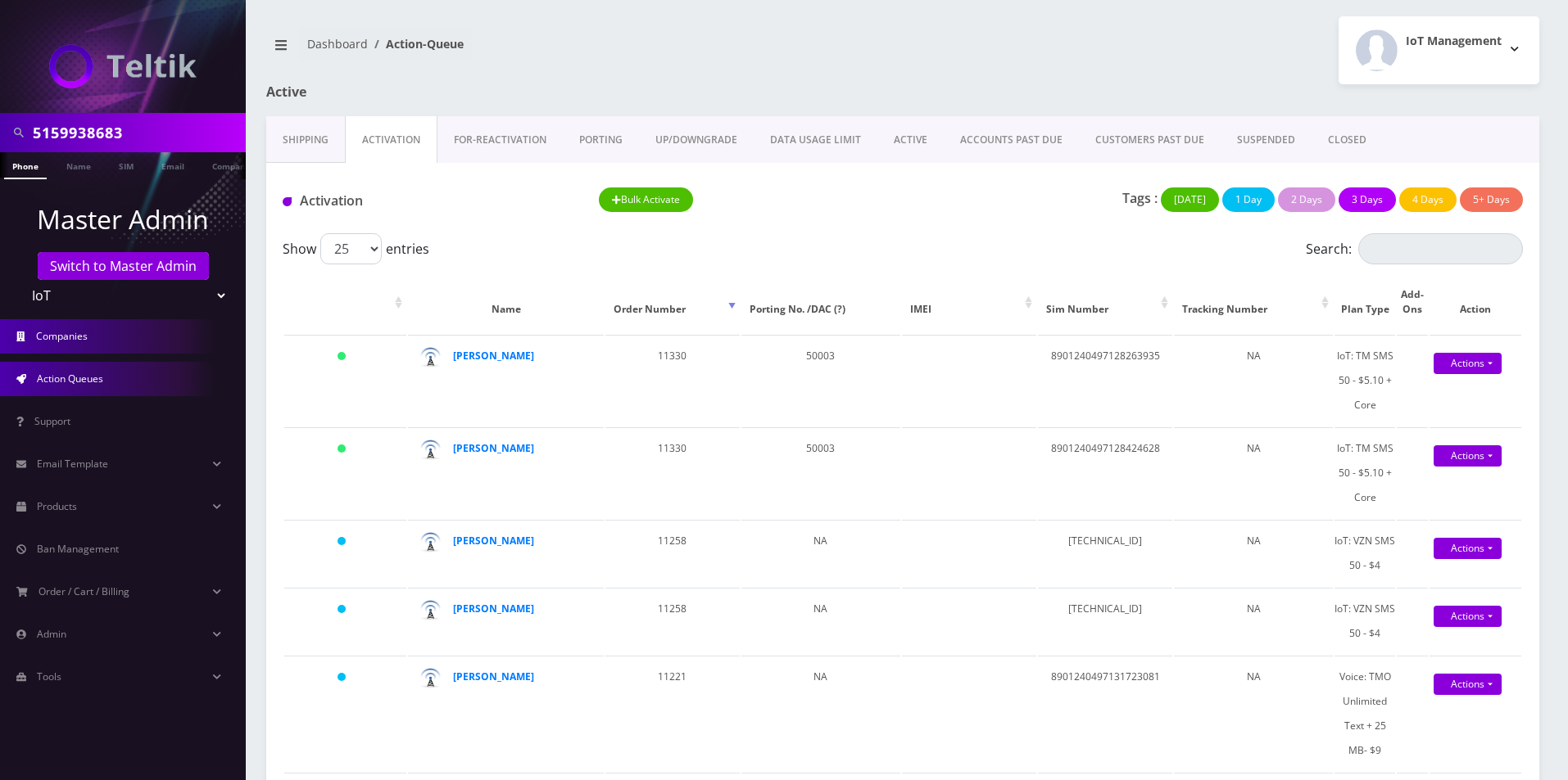
copy td "89148000008627959186"
click at [1129, 523] on td "89148000008627958519" at bounding box center [1106, 553] width 135 height 67
click at [1127, 535] on td "89148000008627958519" at bounding box center [1106, 553] width 135 height 67
copy td "89148000008627958519"
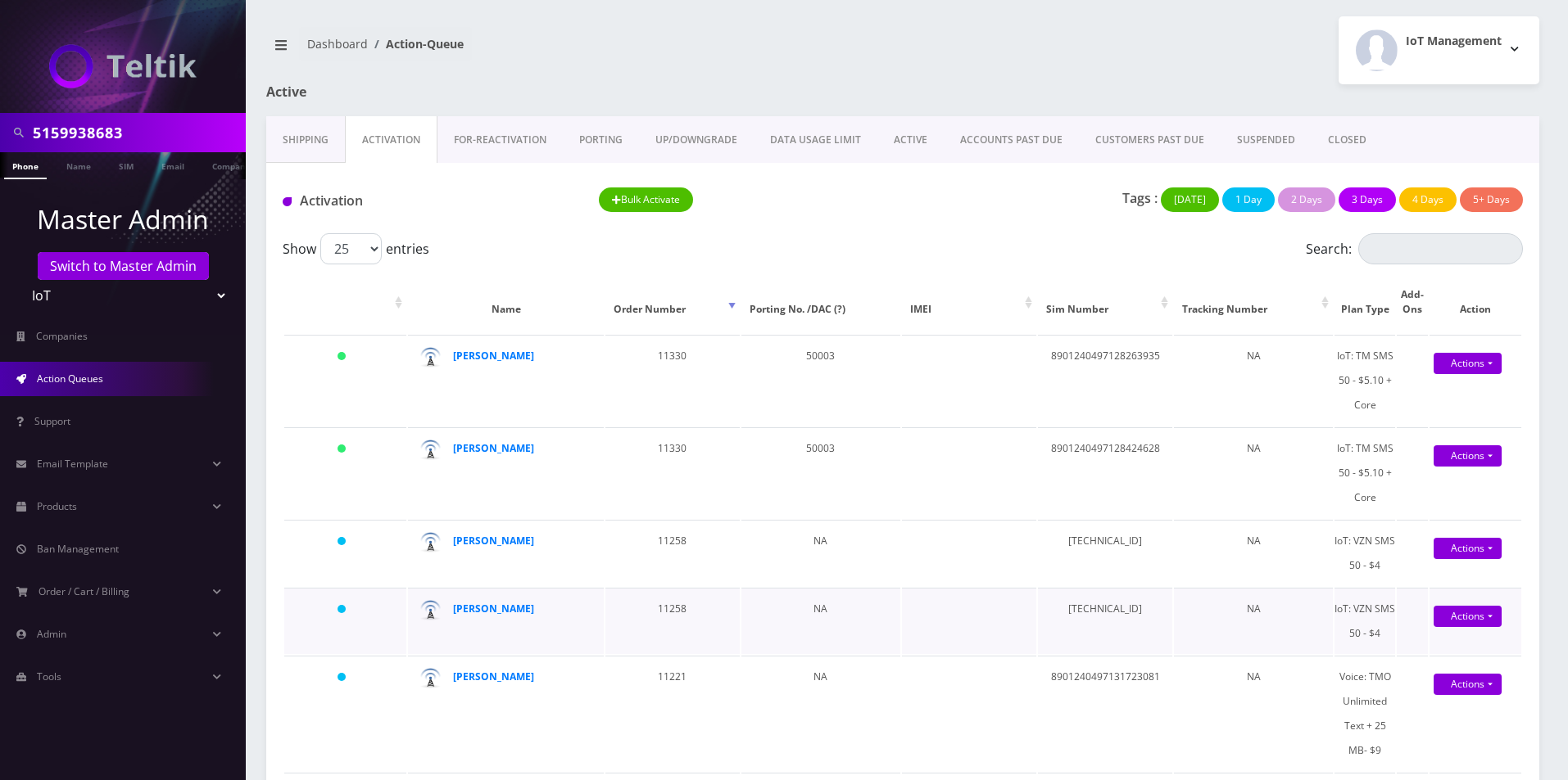
click at [1115, 599] on td "89148000008627959186" at bounding box center [1106, 621] width 135 height 67
copy td "89148000008627959186"
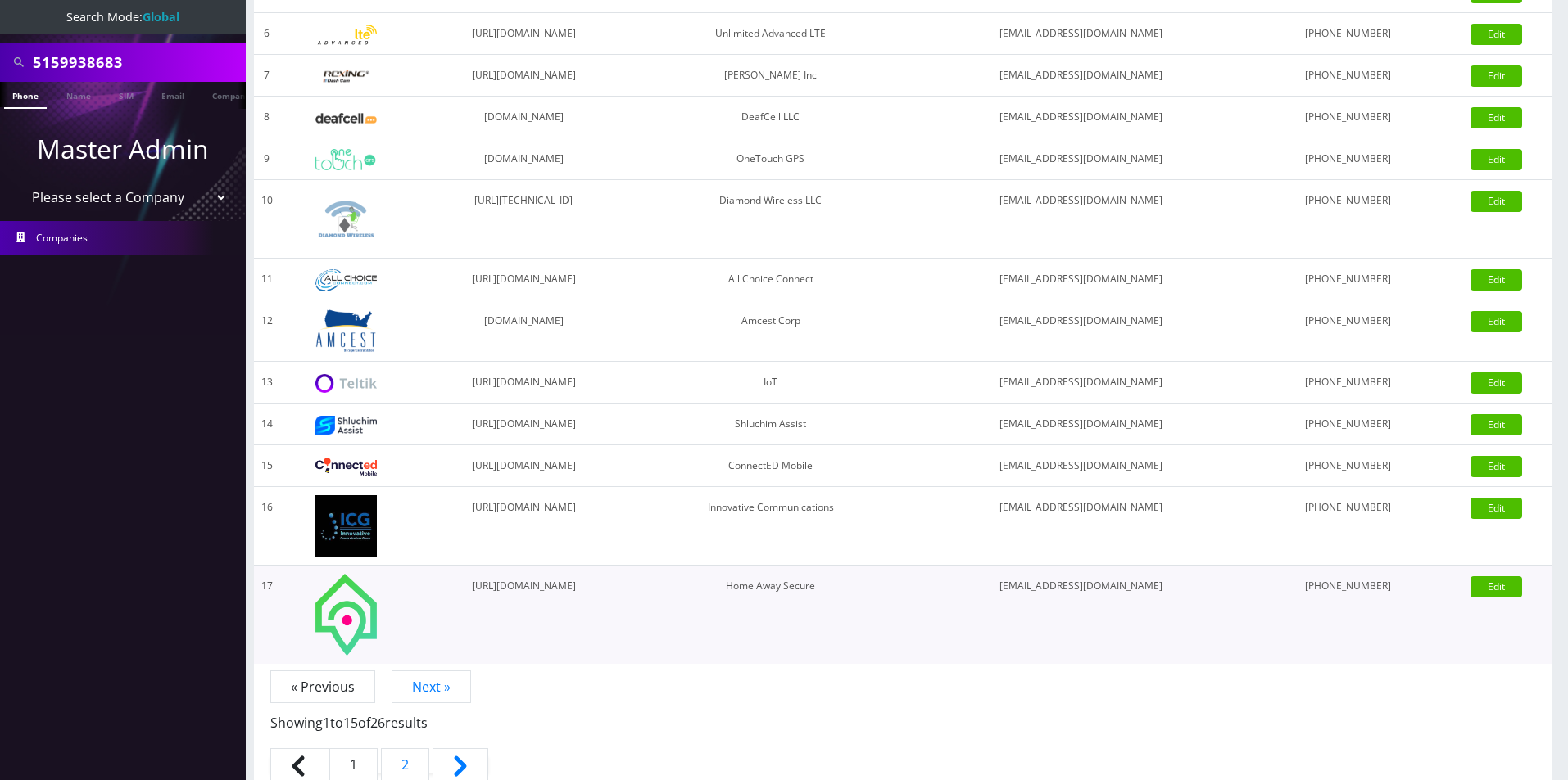
scroll to position [384, 0]
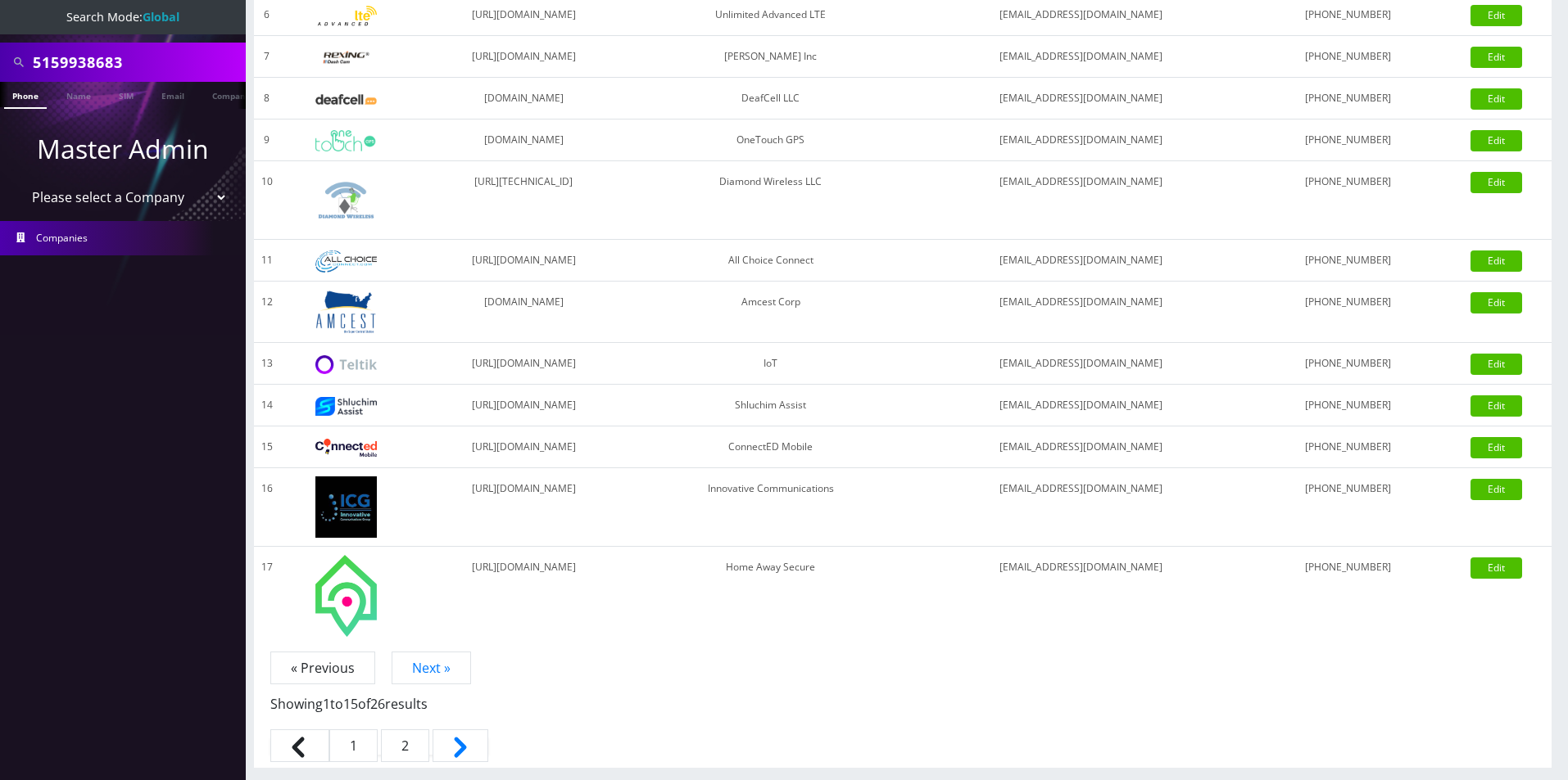
click at [412, 752] on link "2" at bounding box center [405, 746] width 48 height 33
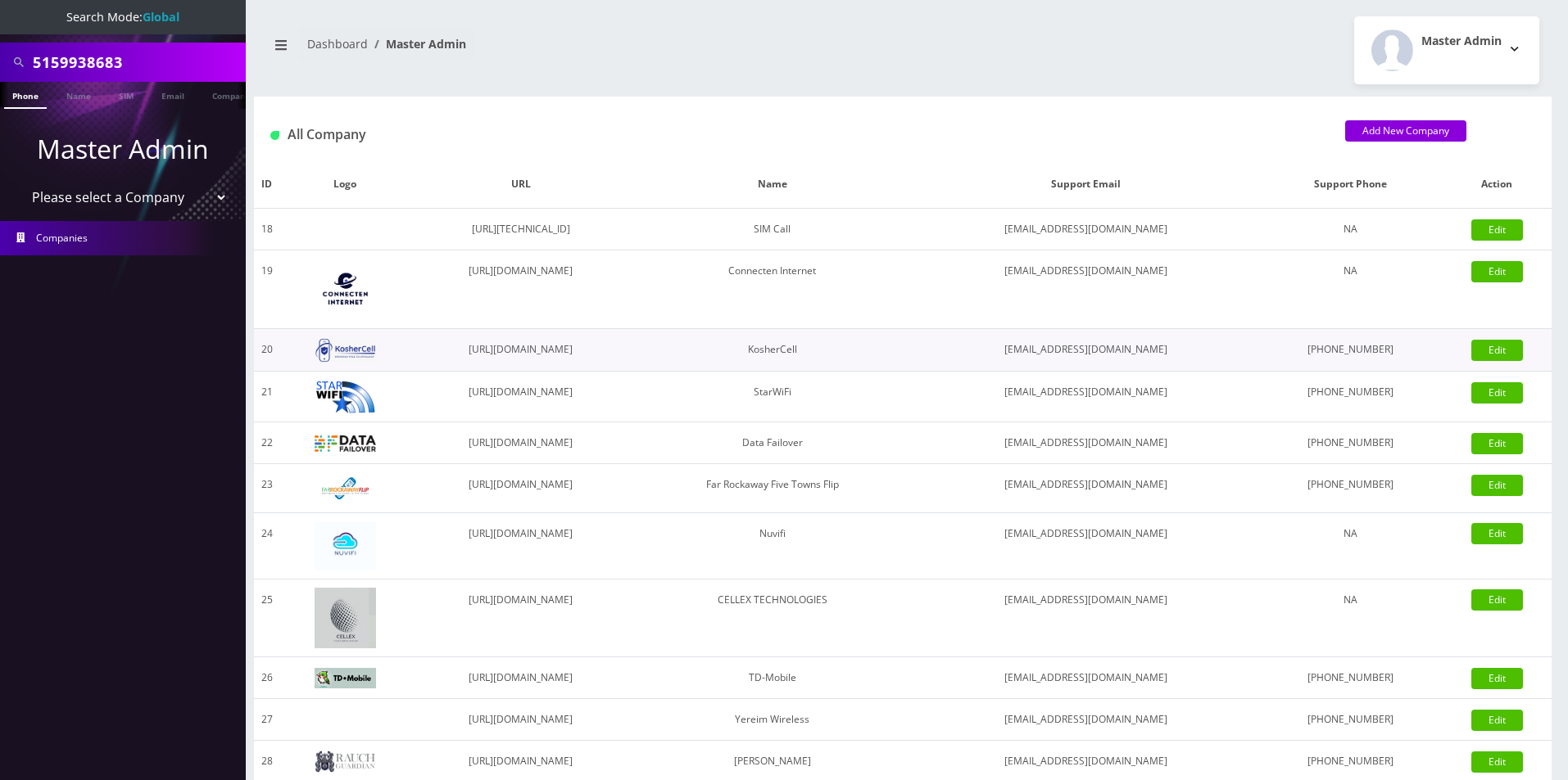
drag, startPoint x: 634, startPoint y: 352, endPoint x: 471, endPoint y: 354, distance: 163.0
click at [471, 354] on td "[URL][DOMAIN_NAME]" at bounding box center [521, 351] width 221 height 43
copy td "[URL][DOMAIN_NAME]"
click at [140, 69] on input "5159938683" at bounding box center [137, 62] width 209 height 31
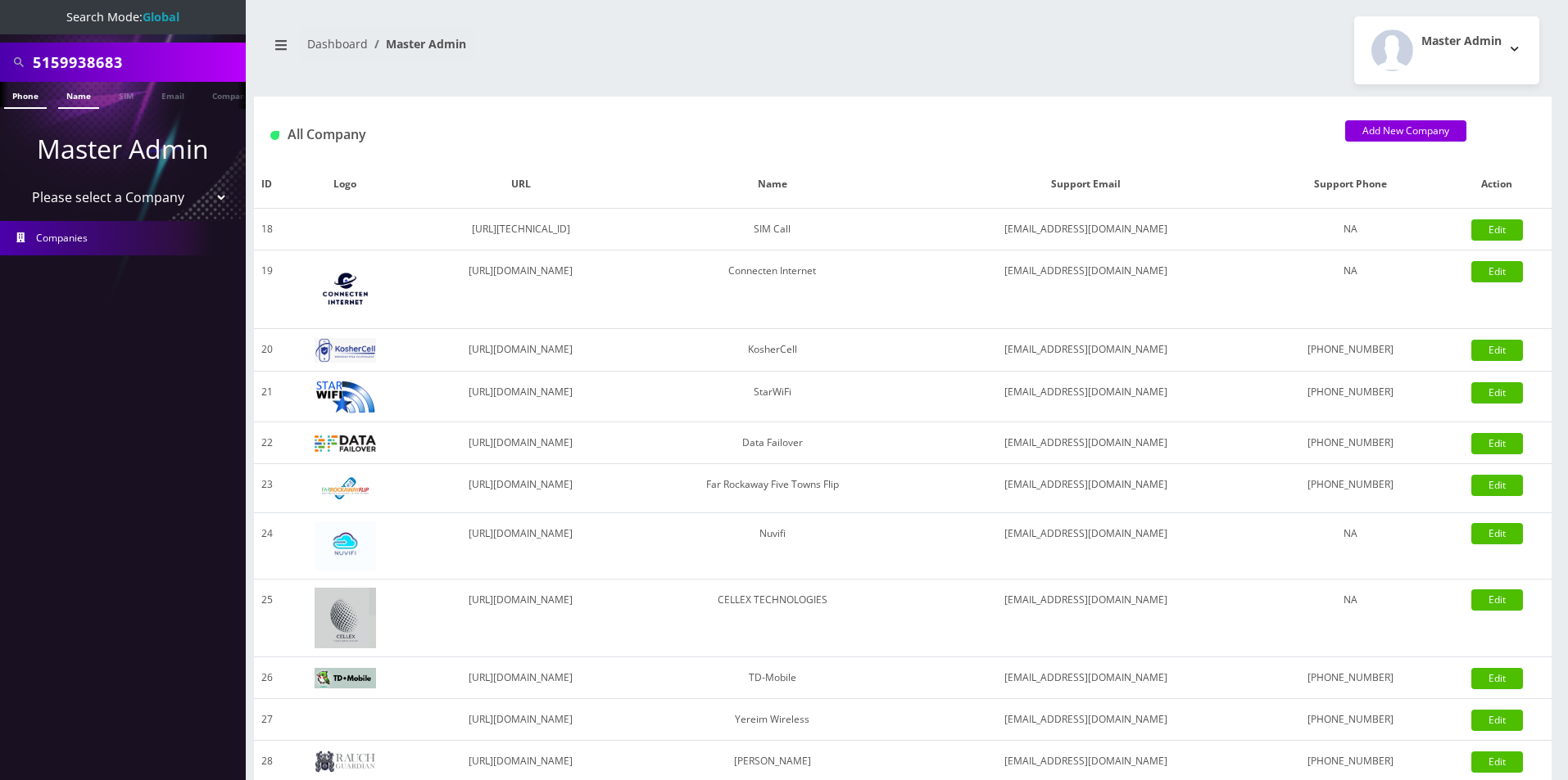
paste input "8483671667"
type input "8483671667"
click at [39, 91] on link "Phone" at bounding box center [25, 95] width 43 height 27
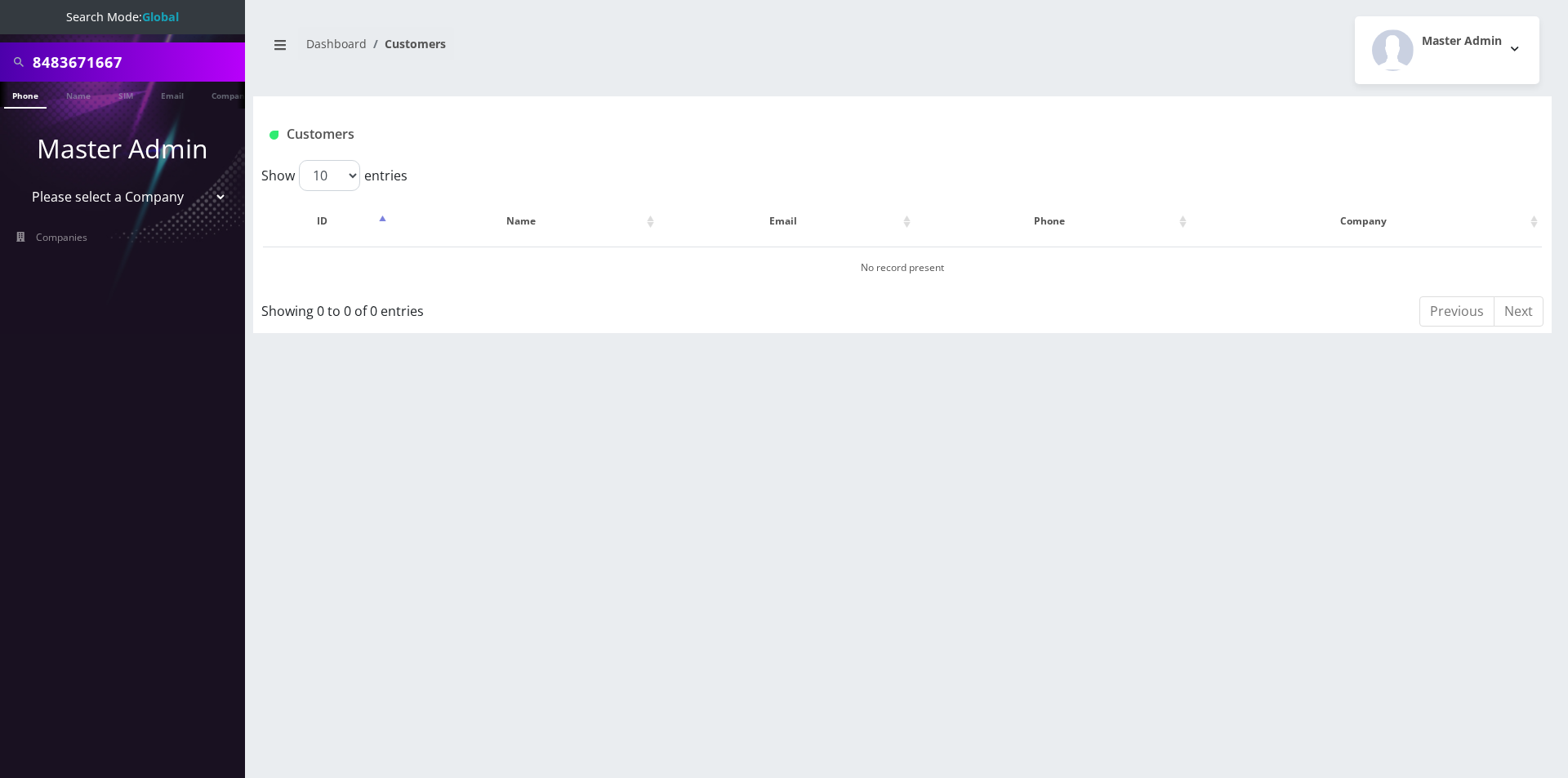
click at [94, 56] on input "8483671667" at bounding box center [137, 62] width 208 height 31
paste input "9148000011798237226"
type input "[TECHNICAL_ID]"
click at [100, 125] on li "Master Admin Please select a Company Teltik Production My Link Mobile VennMobil…" at bounding box center [122, 171] width 245 height 92
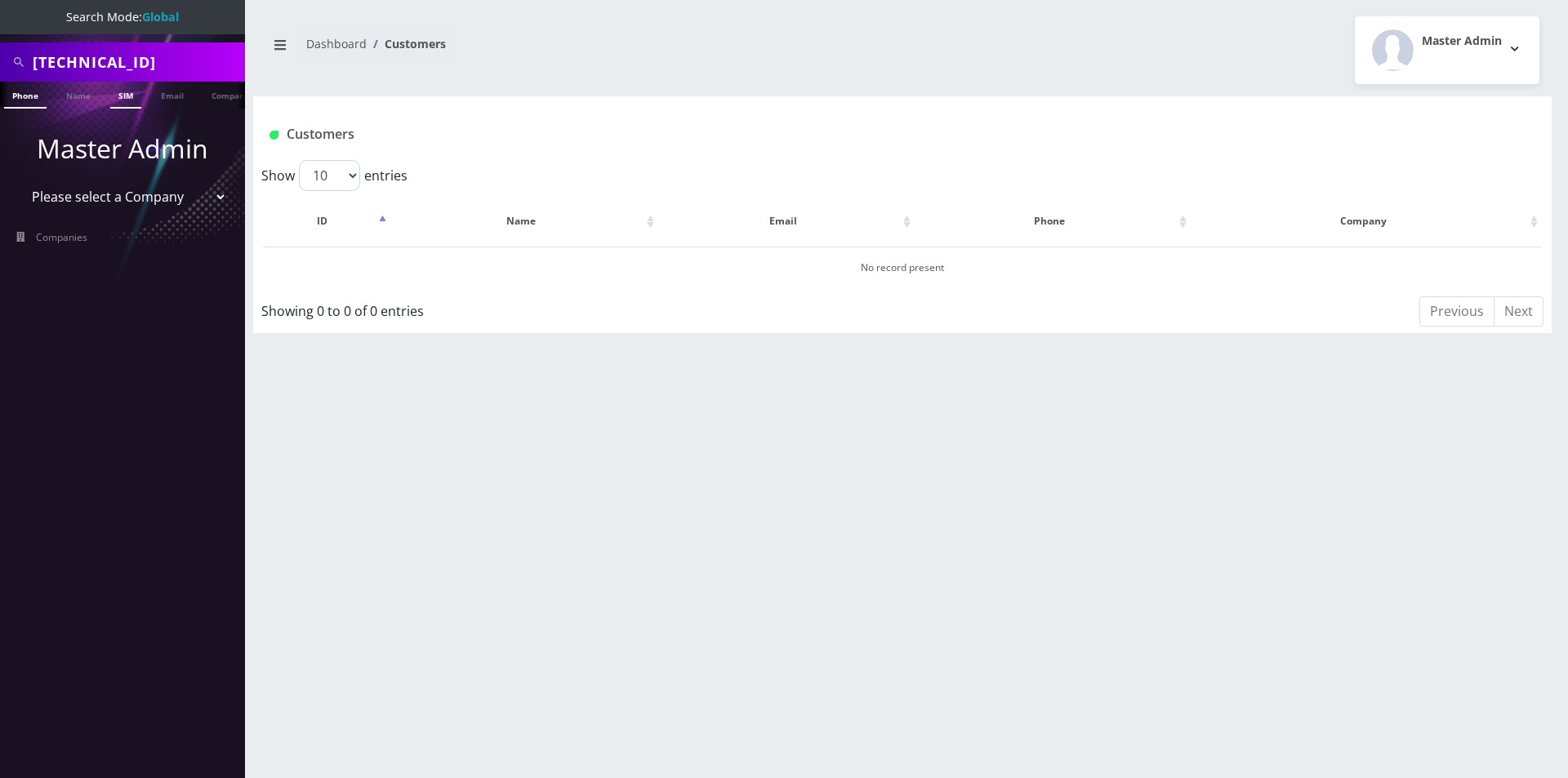
click at [120, 106] on link "SIM" at bounding box center [126, 95] width 31 height 27
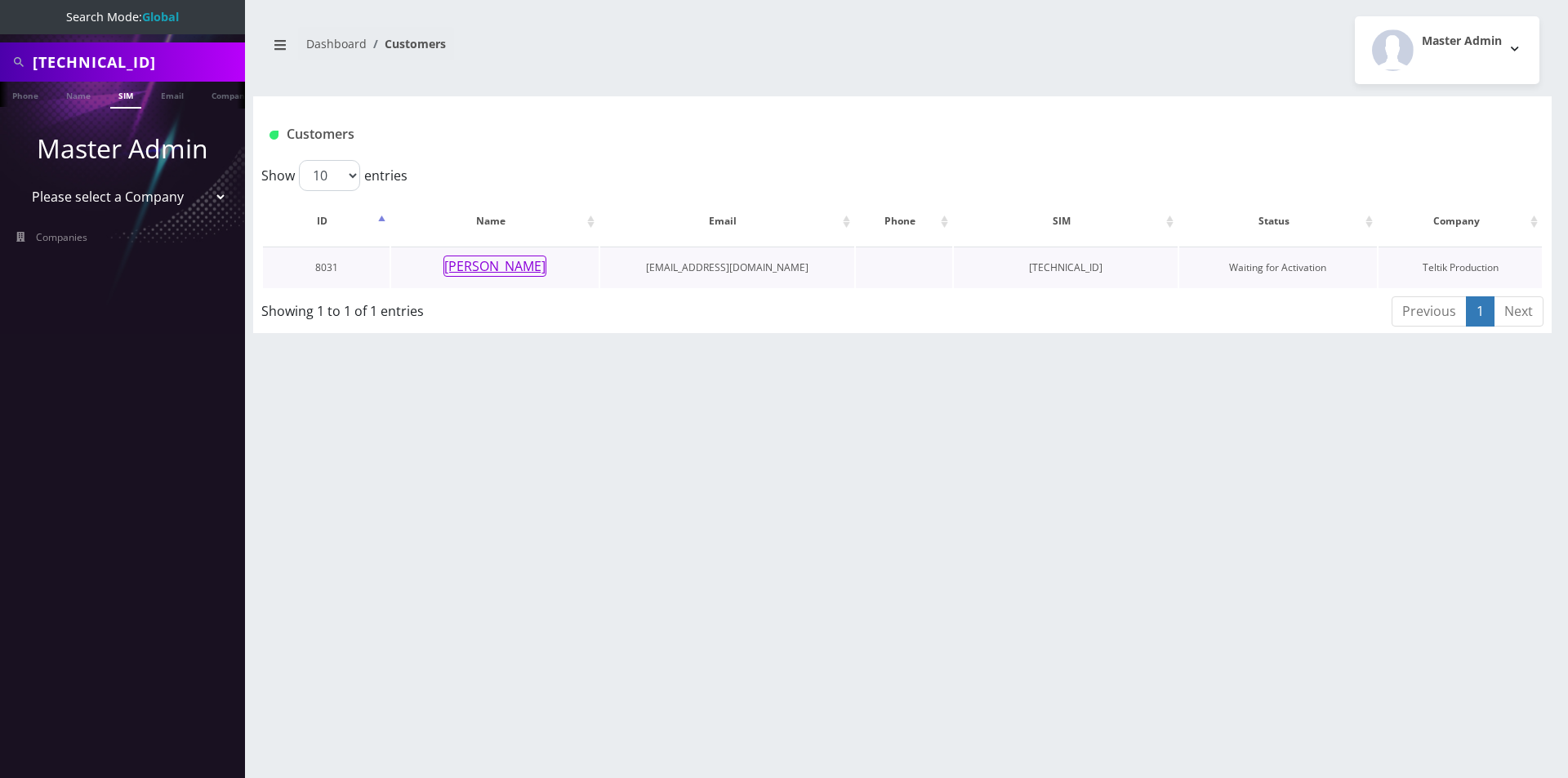
click at [523, 266] on button "[PERSON_NAME]" at bounding box center [495, 266] width 103 height 21
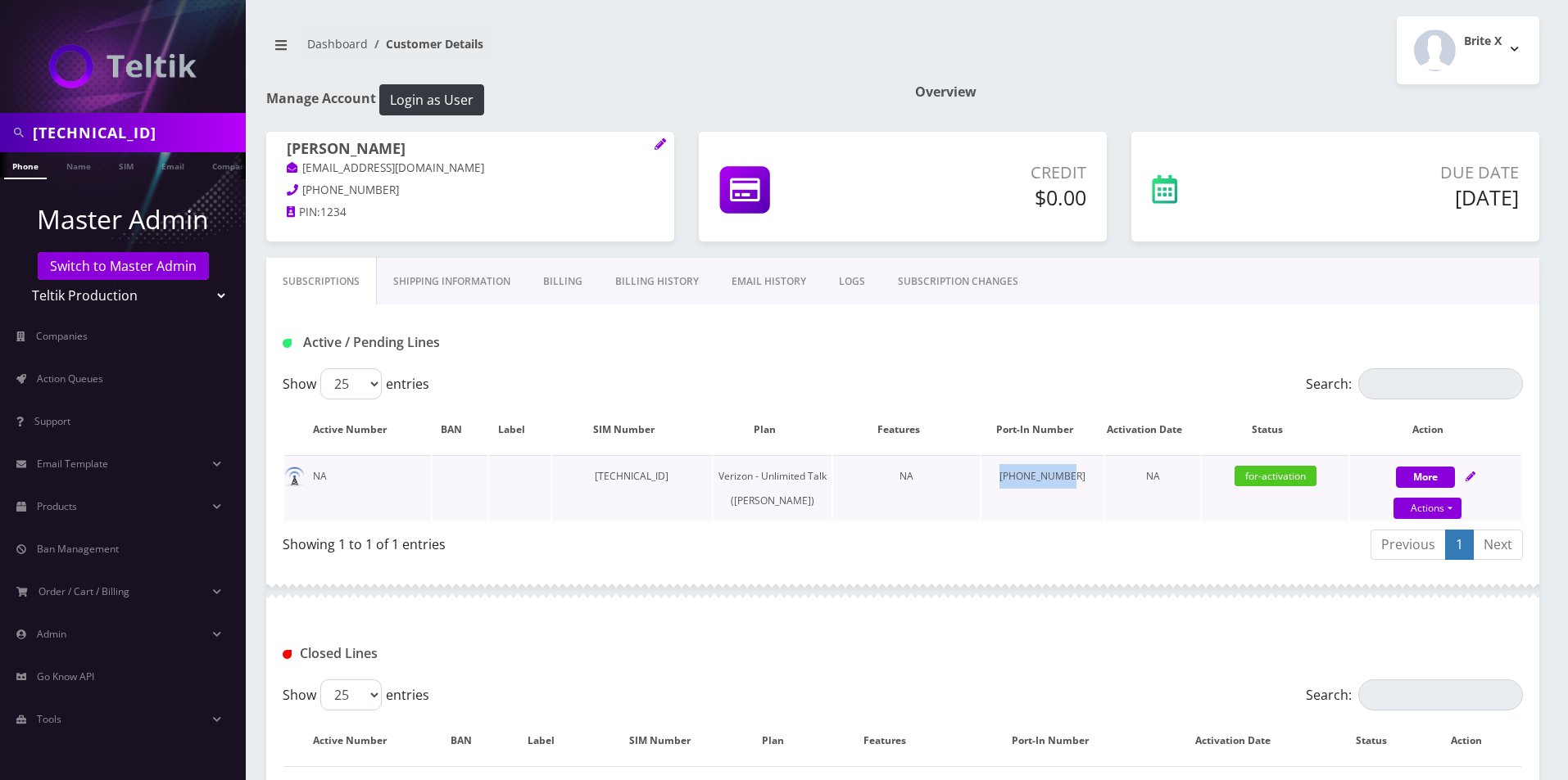
drag, startPoint x: 1070, startPoint y: 475, endPoint x: 994, endPoint y: 475, distance: 76.0
click at [994, 475] on td "[PHONE_NUMBER]" at bounding box center [1042, 489] width 122 height 67
copy td "[PHONE_NUMBER]"
